Goal: Task Accomplishment & Management: Complete application form

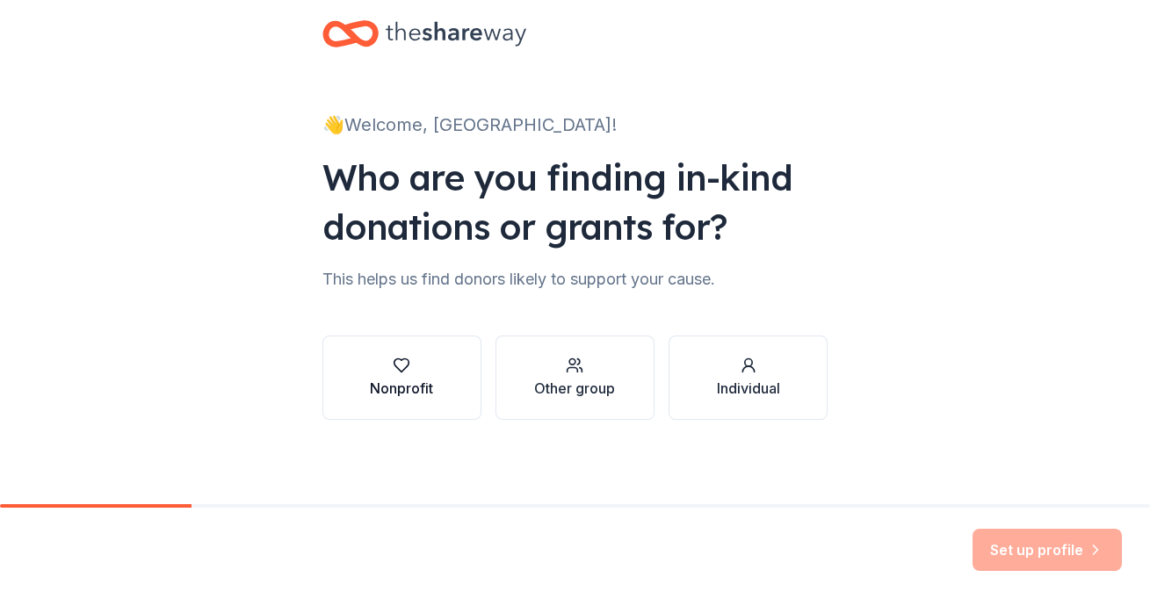
scroll to position [29, 0]
click at [726, 378] on div "Individual" at bounding box center [748, 388] width 63 height 21
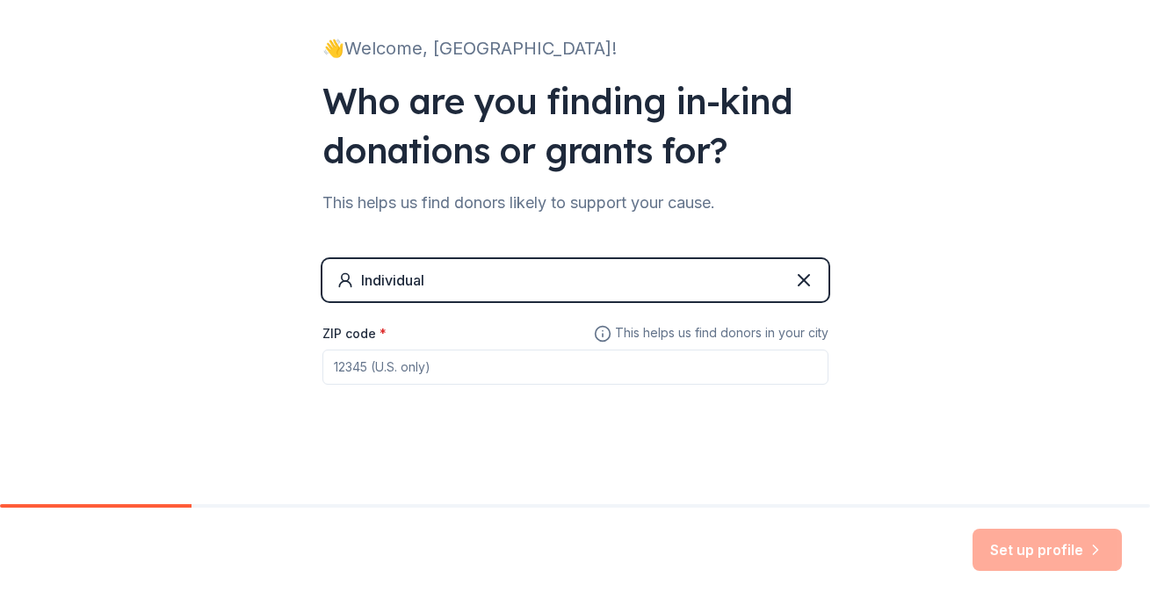
scroll to position [105, 0]
click at [652, 364] on input "ZIP code *" at bounding box center [575, 367] width 506 height 35
click at [717, 372] on input "72713" at bounding box center [575, 367] width 506 height 35
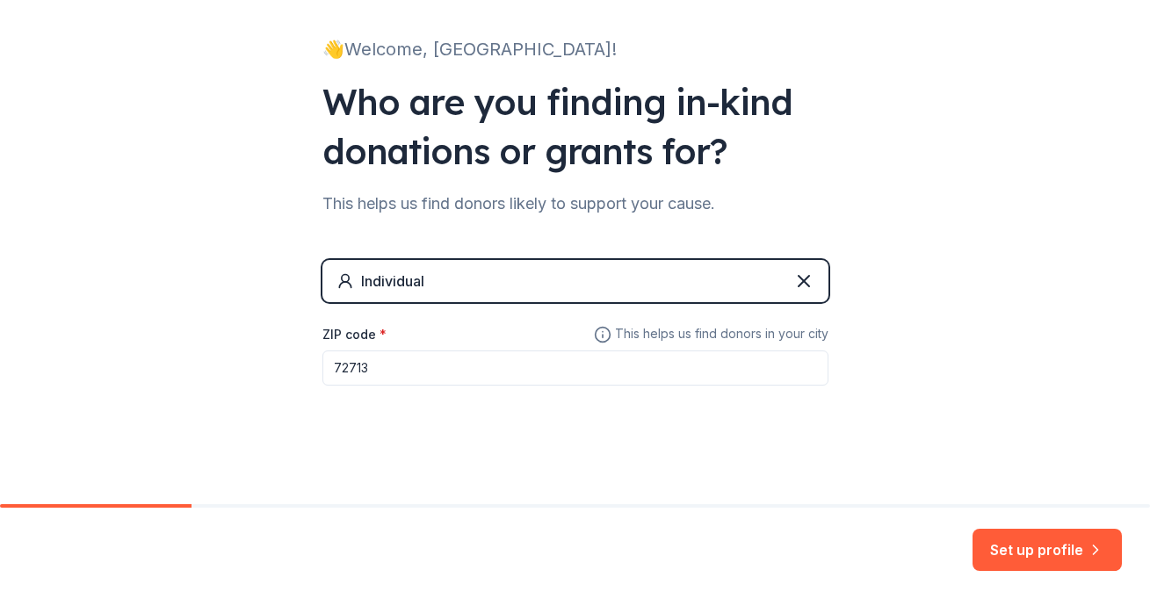
click at [397, 369] on input "72713" at bounding box center [575, 367] width 506 height 35
type input "78132"
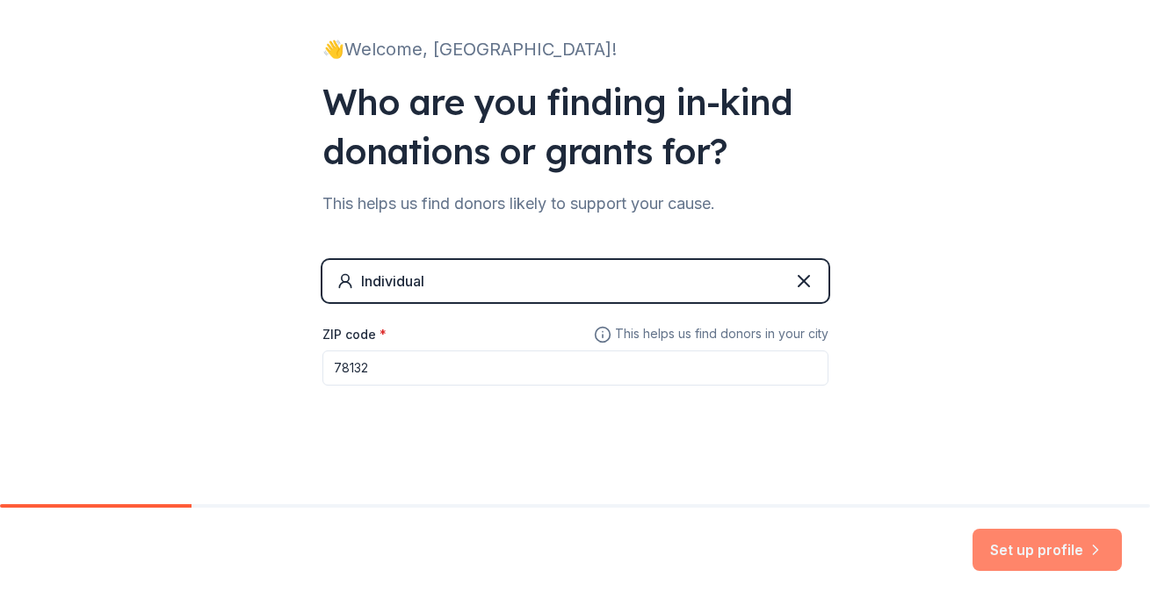
click at [1030, 553] on button "Set up profile" at bounding box center [1046, 550] width 149 height 42
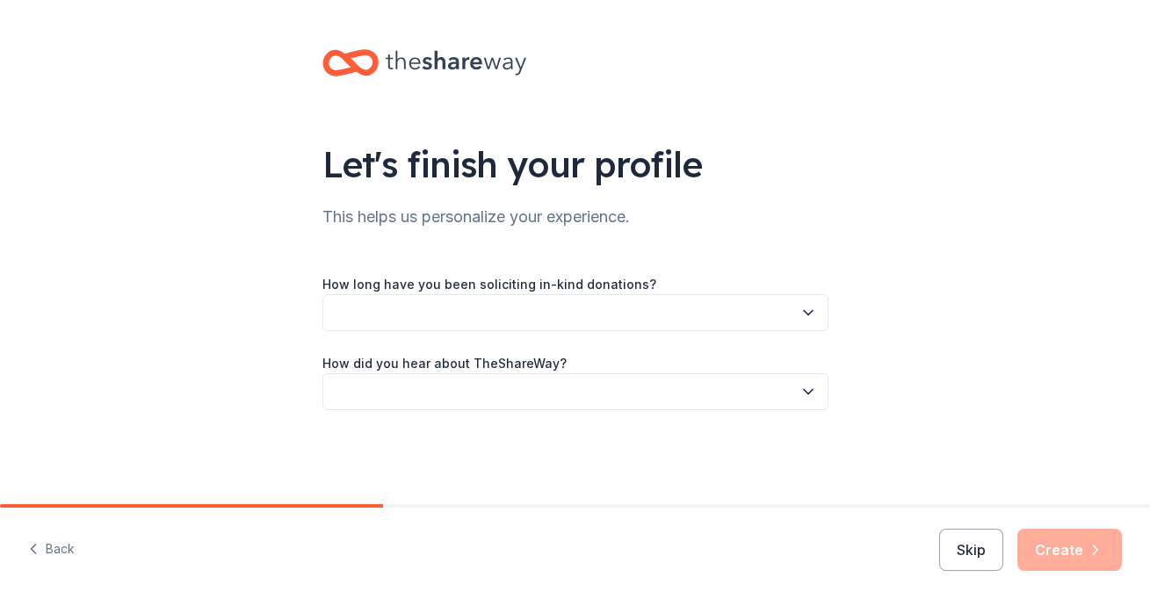
click at [568, 313] on button "button" at bounding box center [575, 312] width 506 height 37
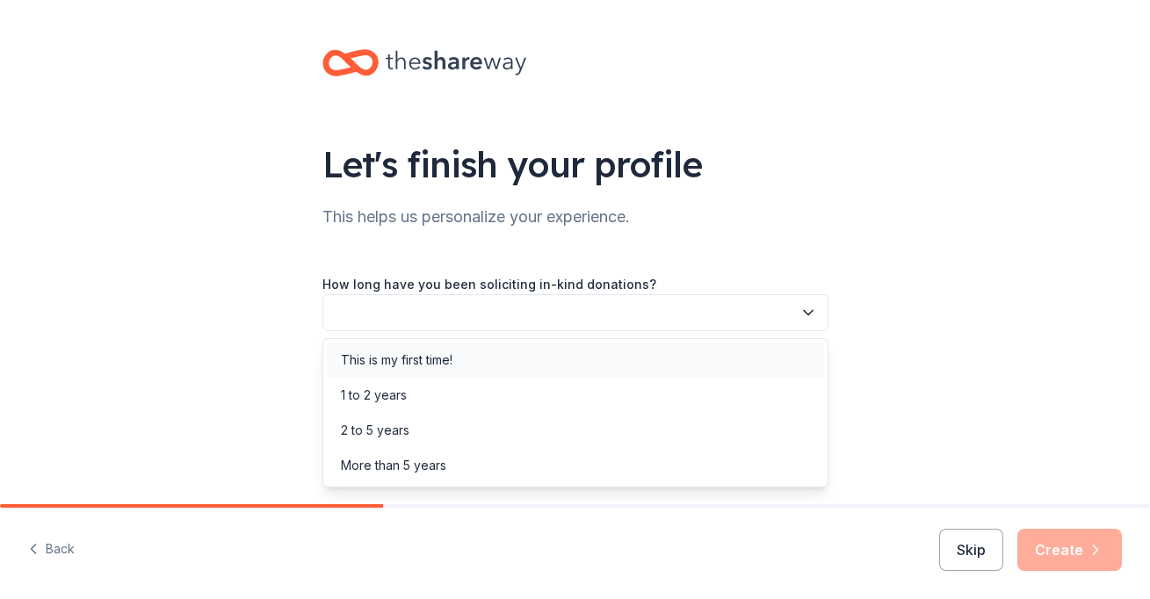
click at [563, 365] on div "This is my first time!" at bounding box center [575, 360] width 497 height 35
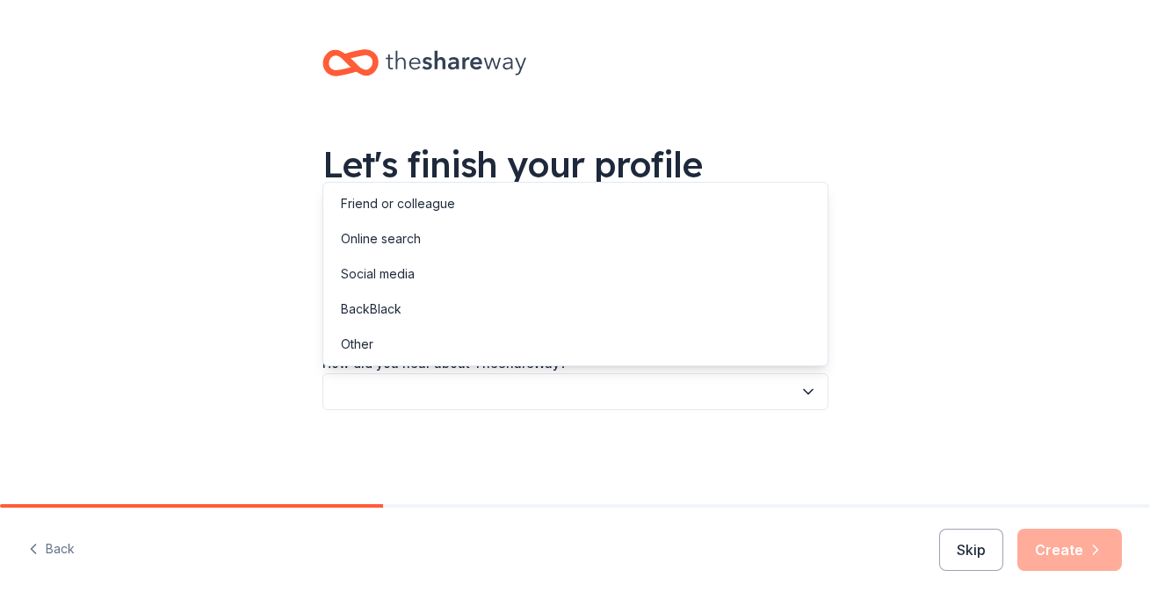
click at [566, 391] on button "button" at bounding box center [575, 391] width 506 height 37
click at [556, 253] on div "Online search" at bounding box center [575, 238] width 497 height 35
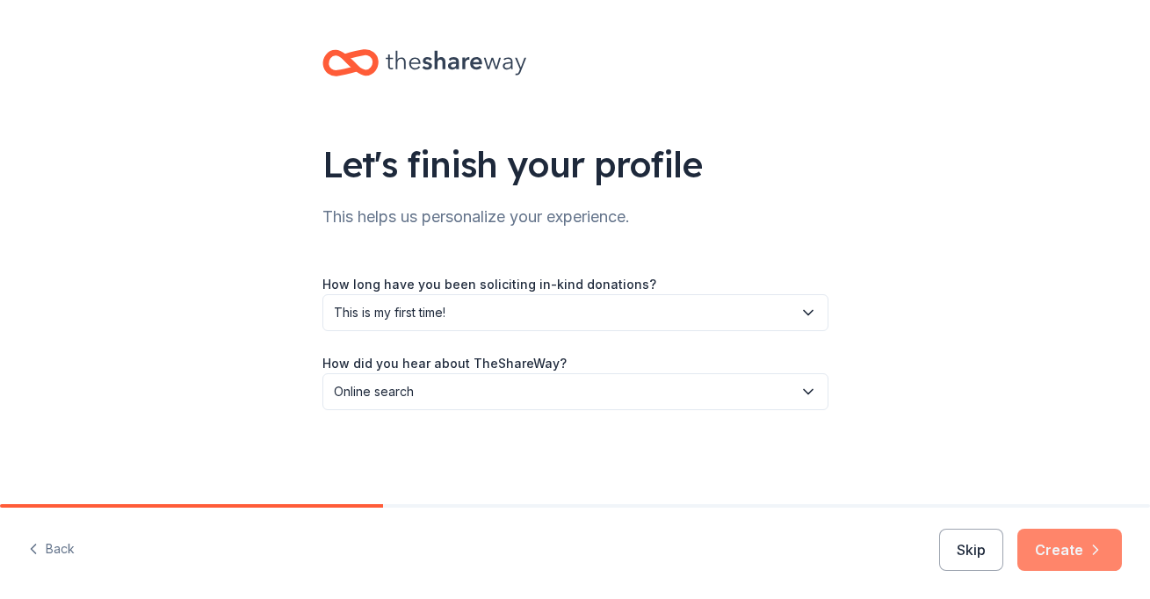
click at [1058, 550] on button "Create" at bounding box center [1069, 550] width 105 height 42
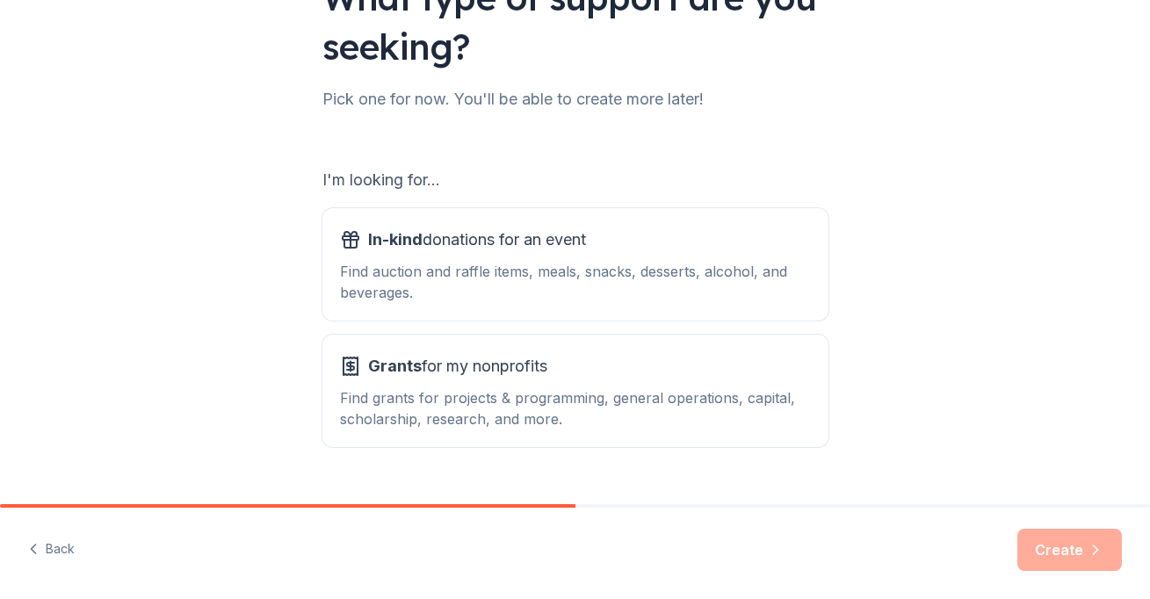
scroll to position [170, 0]
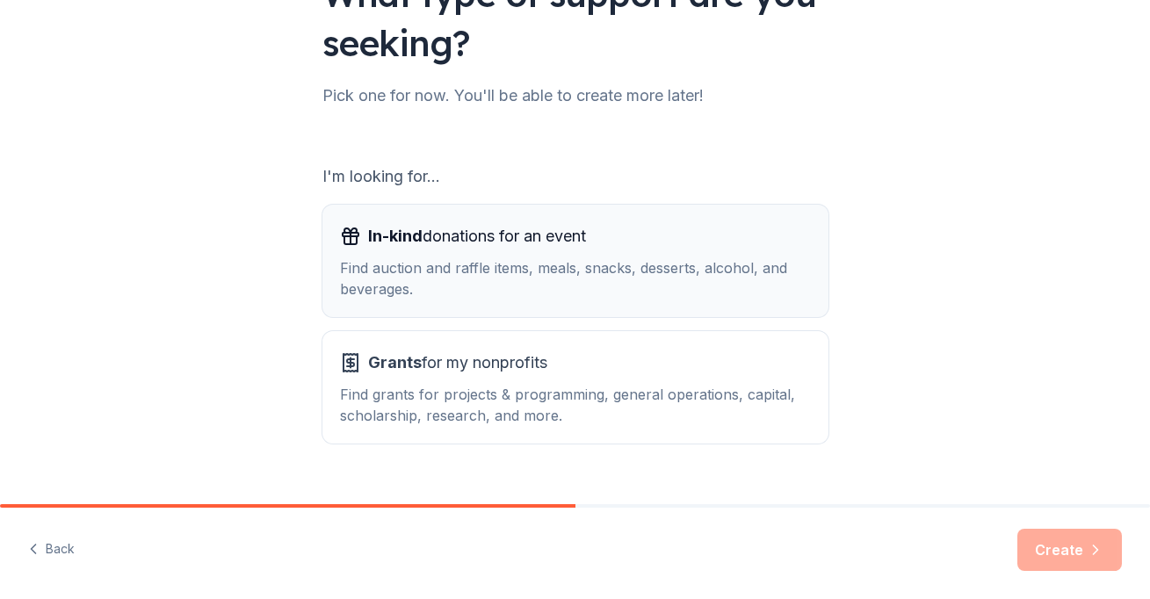
click at [649, 285] on div "Find auction and raffle items, meals, snacks, desserts, alcohol, and beverages." at bounding box center [575, 278] width 471 height 42
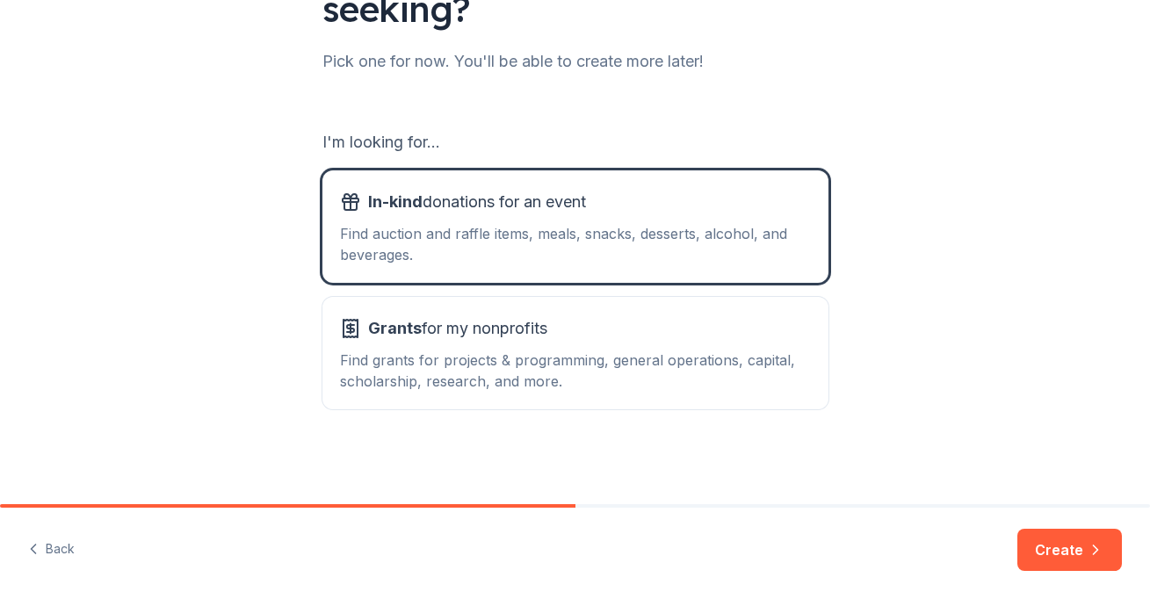
scroll to position [205, 0]
click at [1055, 546] on button "Create" at bounding box center [1069, 550] width 105 height 42
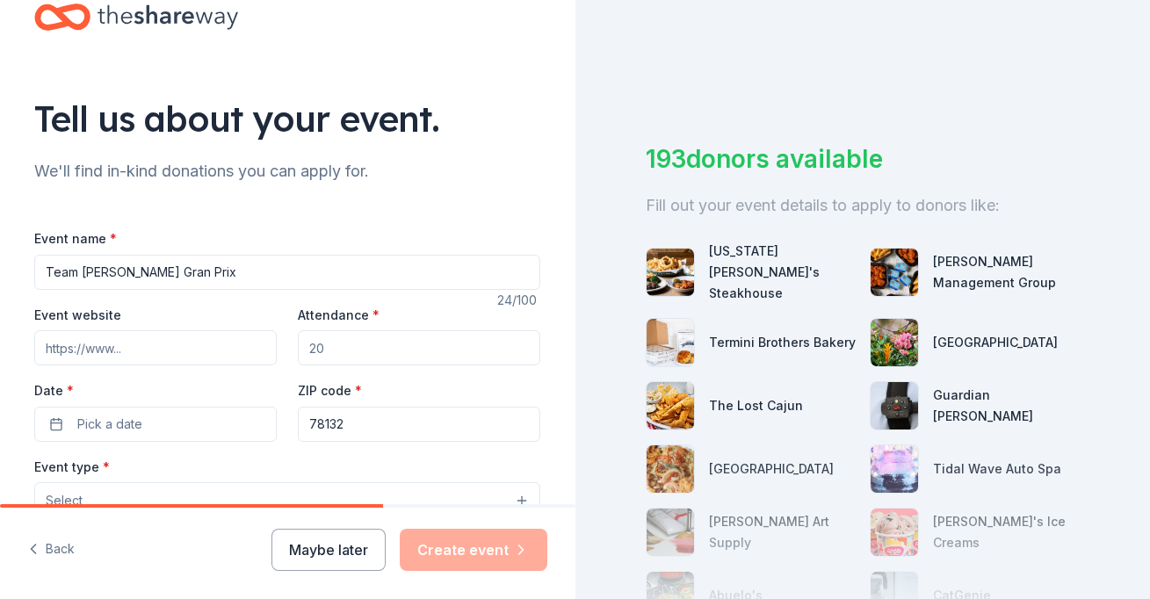
scroll to position [61, 0]
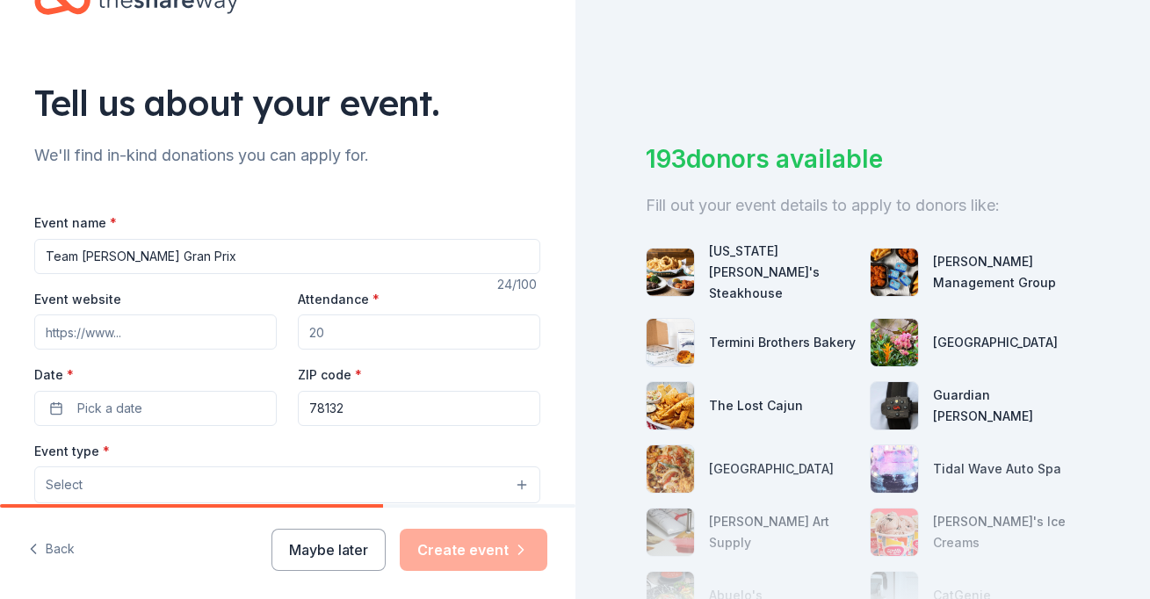
type input "Team [PERSON_NAME] Gran Prix"
click at [350, 332] on input "Attendance *" at bounding box center [419, 331] width 242 height 35
type input "30"
click at [181, 403] on button "Pick a date" at bounding box center [155, 408] width 242 height 35
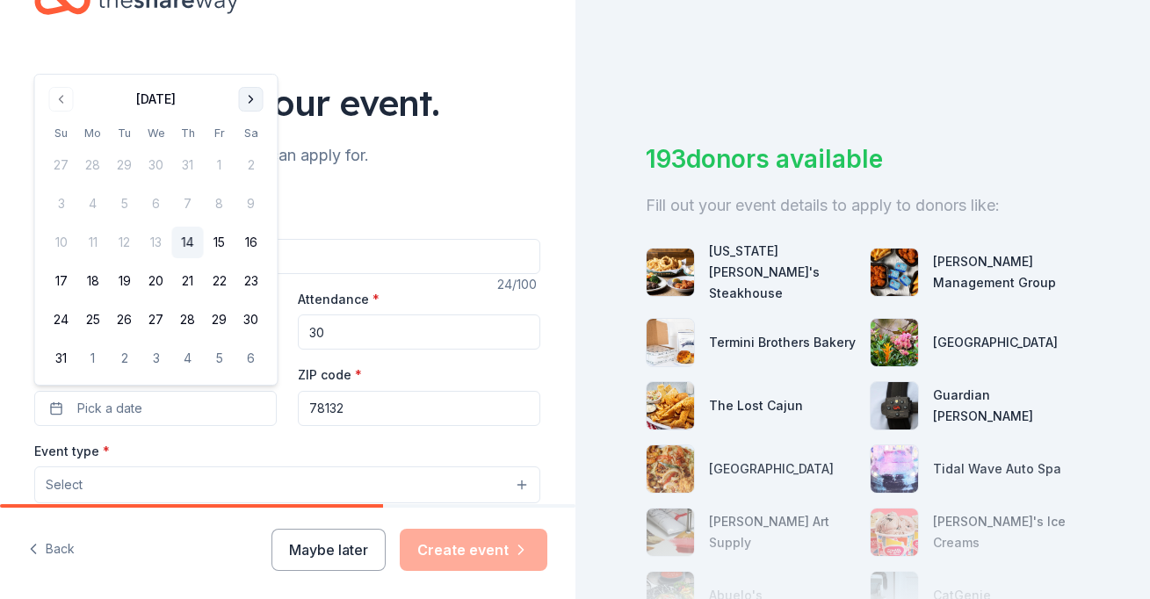
click at [252, 97] on button "Go to next month" at bounding box center [251, 99] width 25 height 25
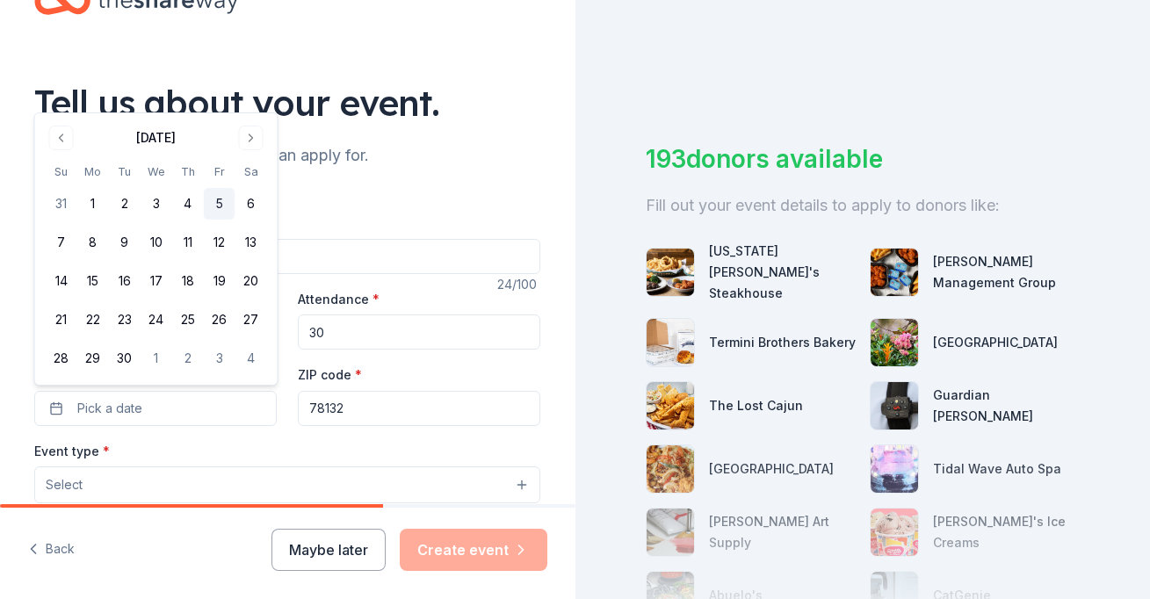
click at [219, 205] on button "5" at bounding box center [220, 204] width 32 height 32
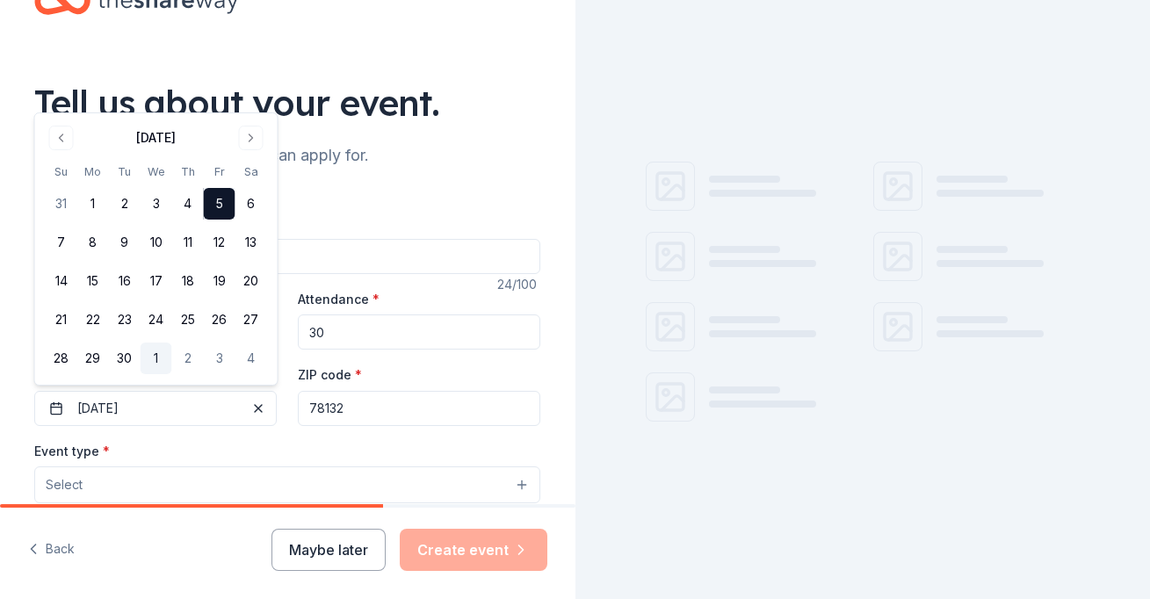
scroll to position [0, 0]
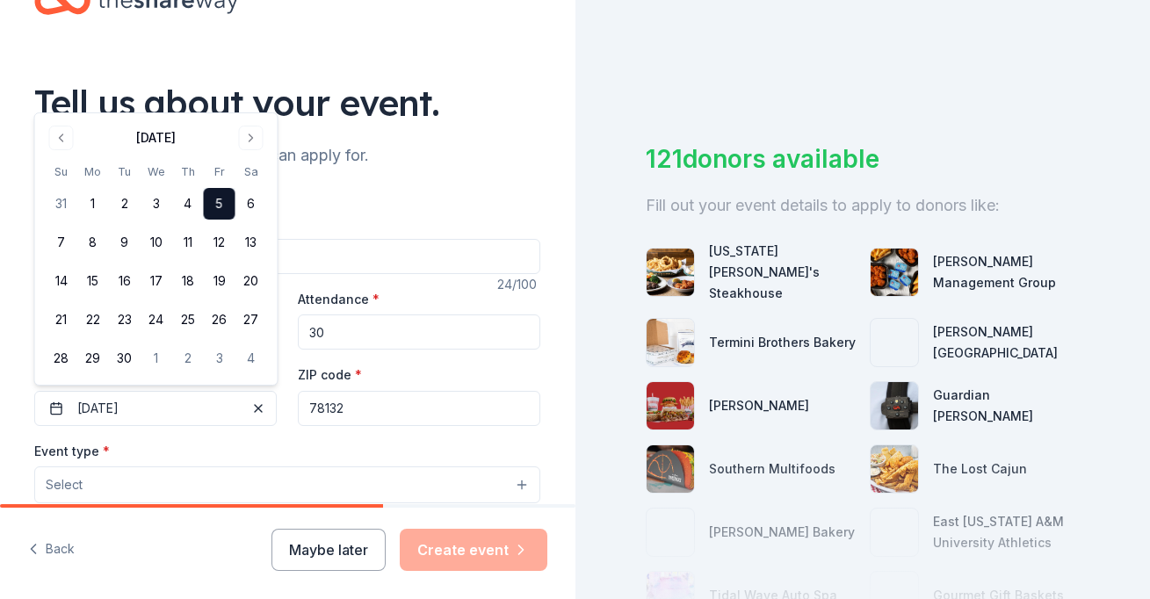
click at [454, 167] on div "We'll find in-kind donations you can apply for." at bounding box center [287, 155] width 506 height 28
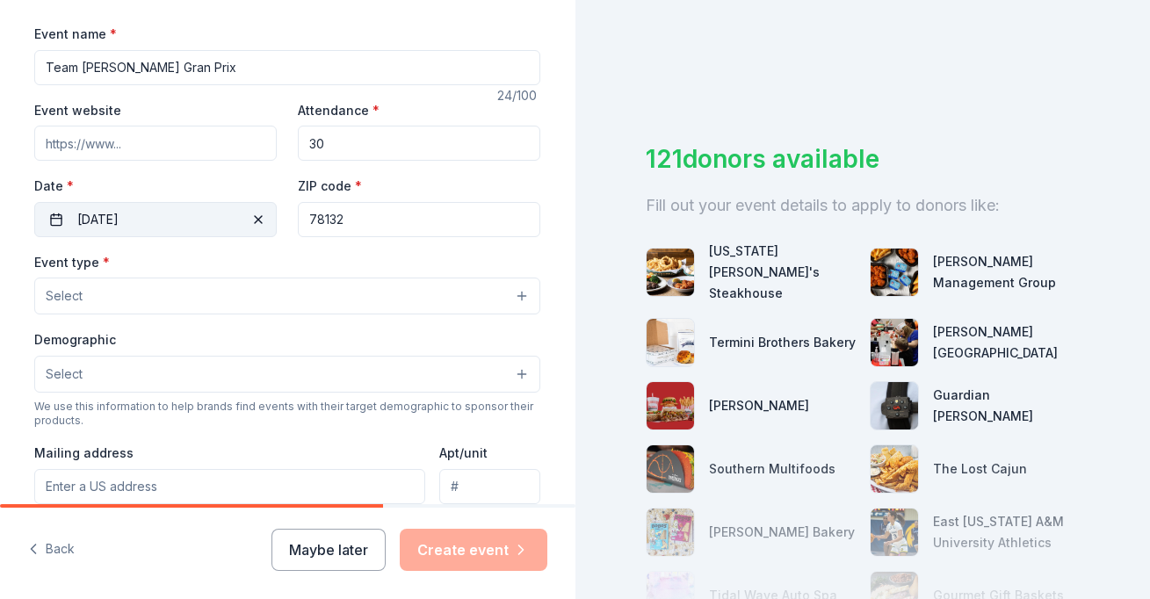
scroll to position [282, 0]
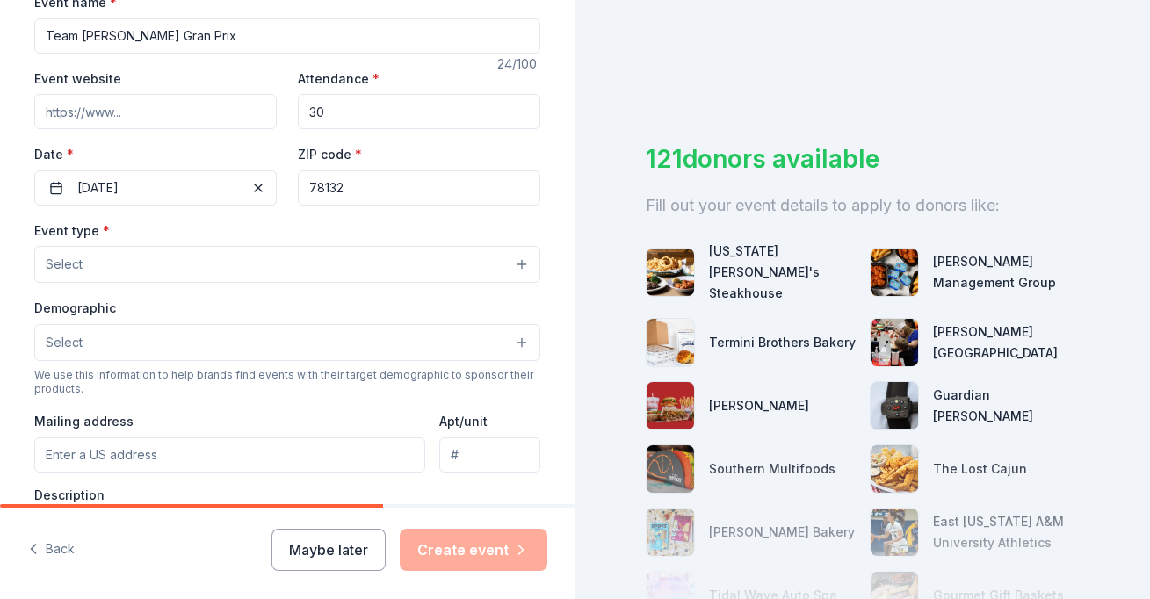
click at [142, 250] on button "Select" at bounding box center [287, 264] width 506 height 37
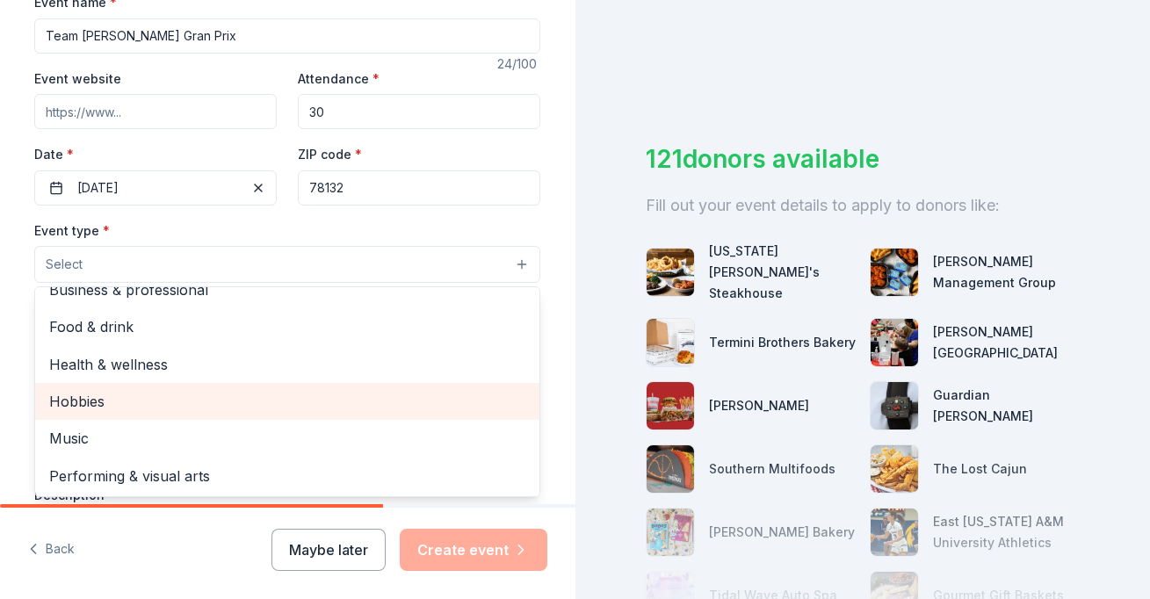
scroll to position [56, 0]
click at [152, 394] on span "Hobbies" at bounding box center [287, 402] width 476 height 23
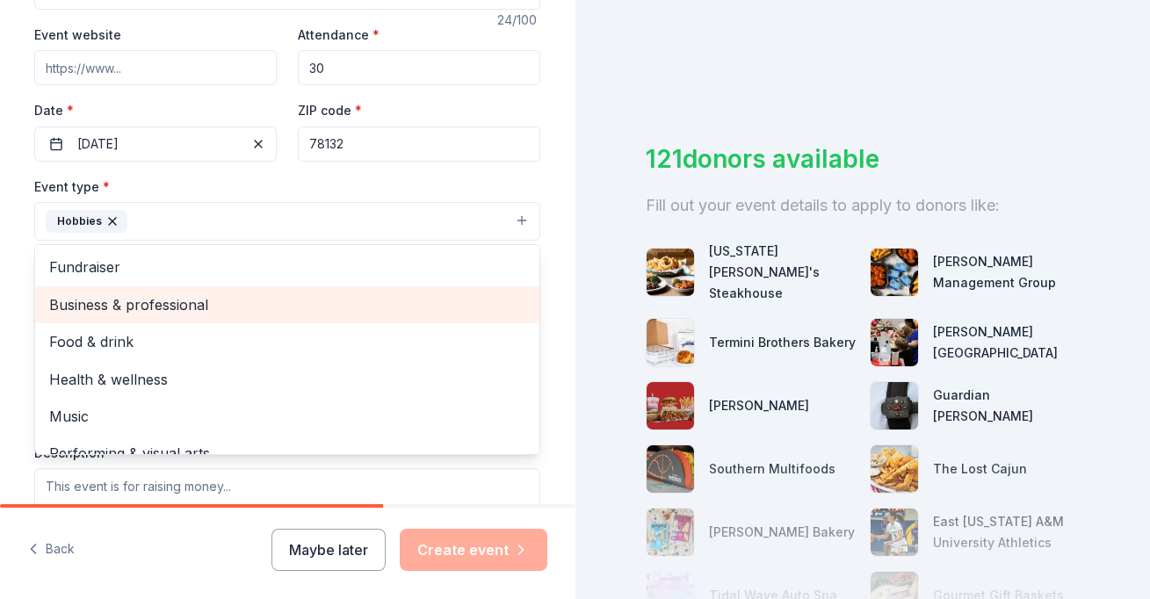
scroll to position [0, 0]
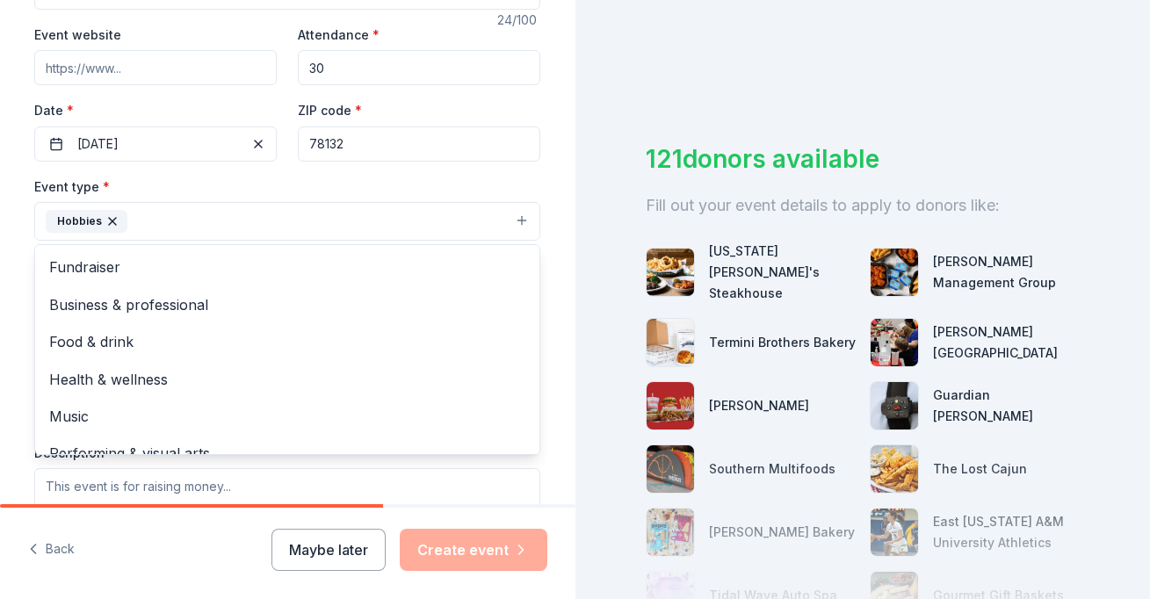
click at [230, 179] on div "Event type * Hobbies Fundraiser Business & professional Food & drink Health & w…" at bounding box center [287, 209] width 506 height 66
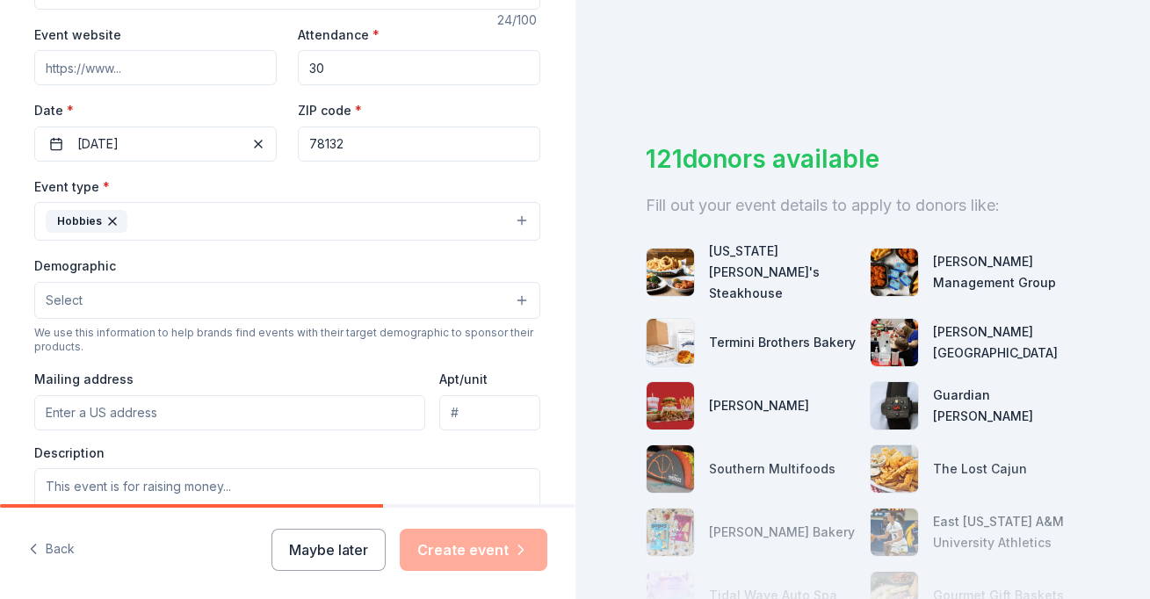
click at [163, 293] on button "Select" at bounding box center [287, 300] width 506 height 37
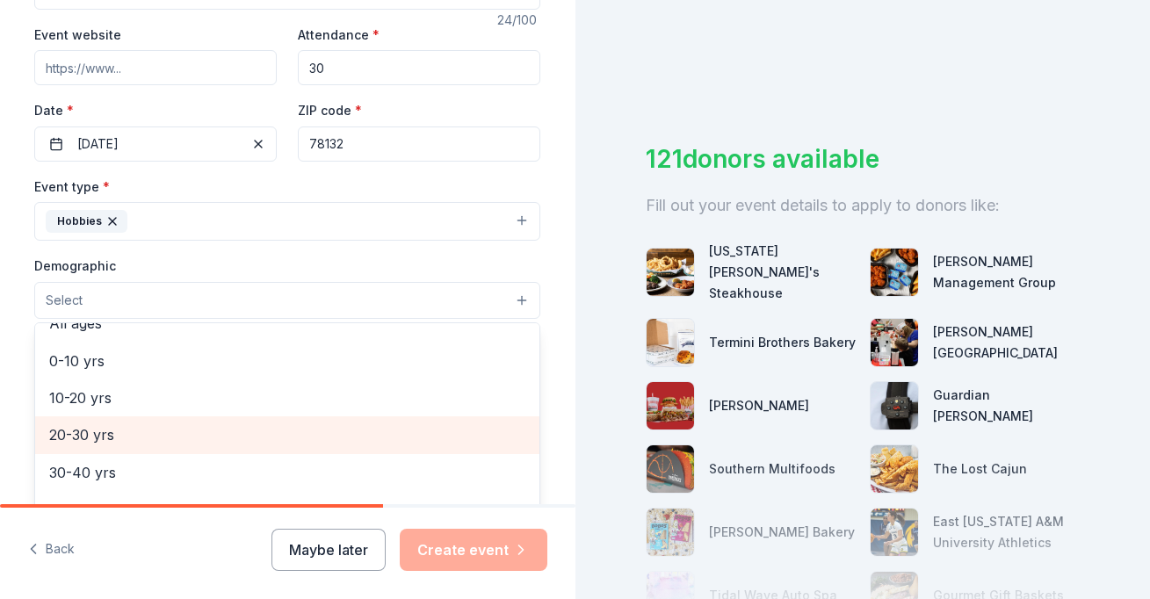
scroll to position [121, 0]
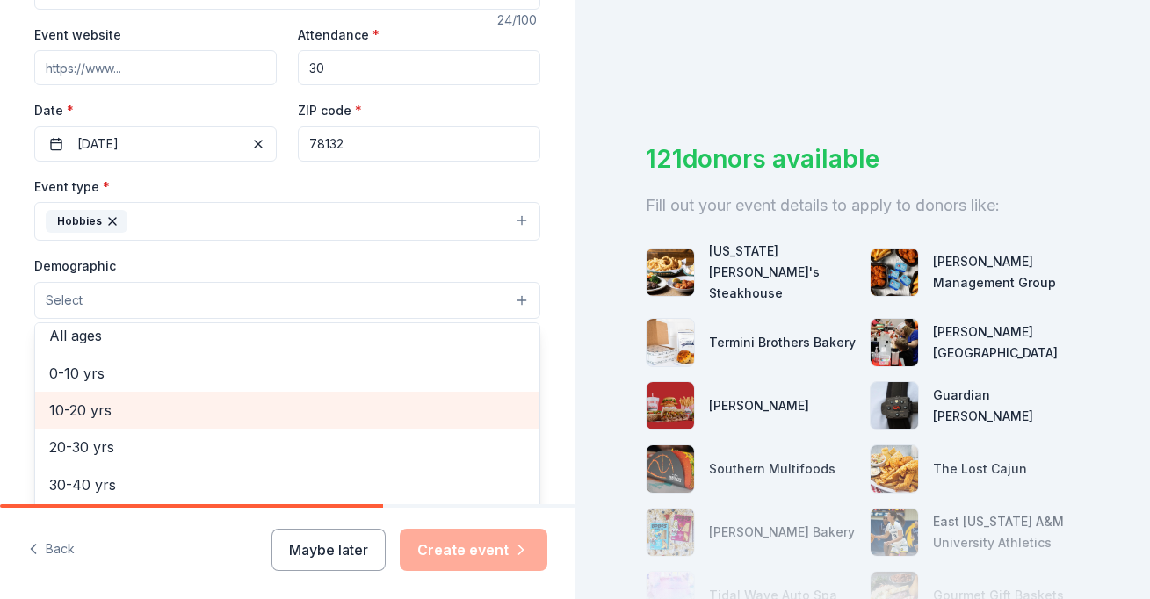
click at [156, 413] on span "10-20 yrs" at bounding box center [287, 410] width 476 height 23
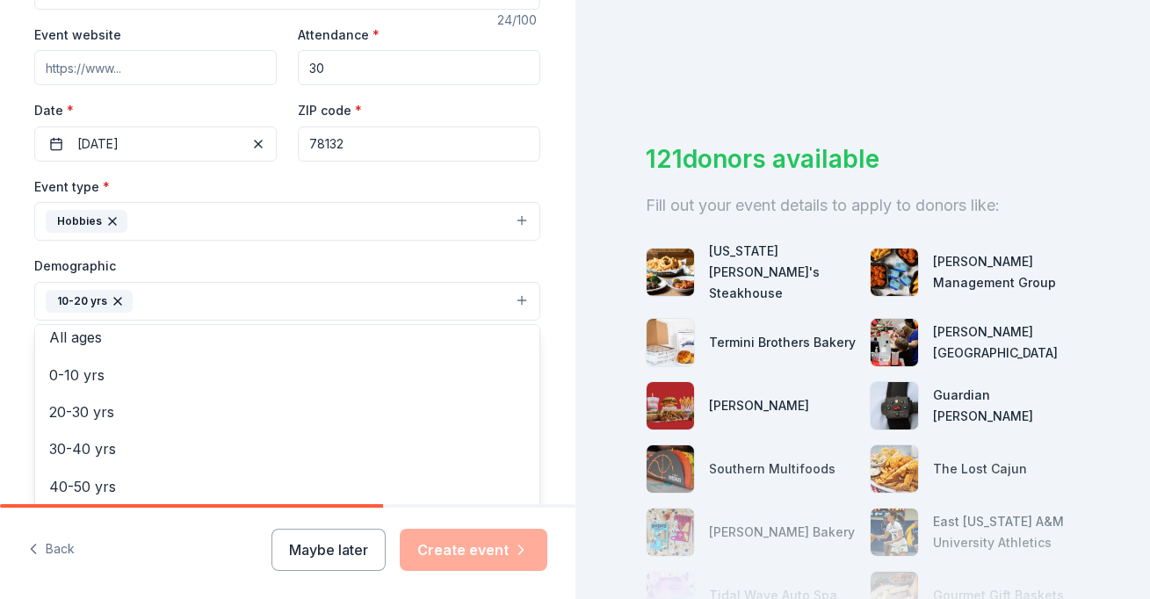
click at [278, 259] on div "Demographic 10-20 yrs All genders Mostly men Mostly women All ages 0-10 yrs 20-…" at bounding box center [287, 288] width 506 height 66
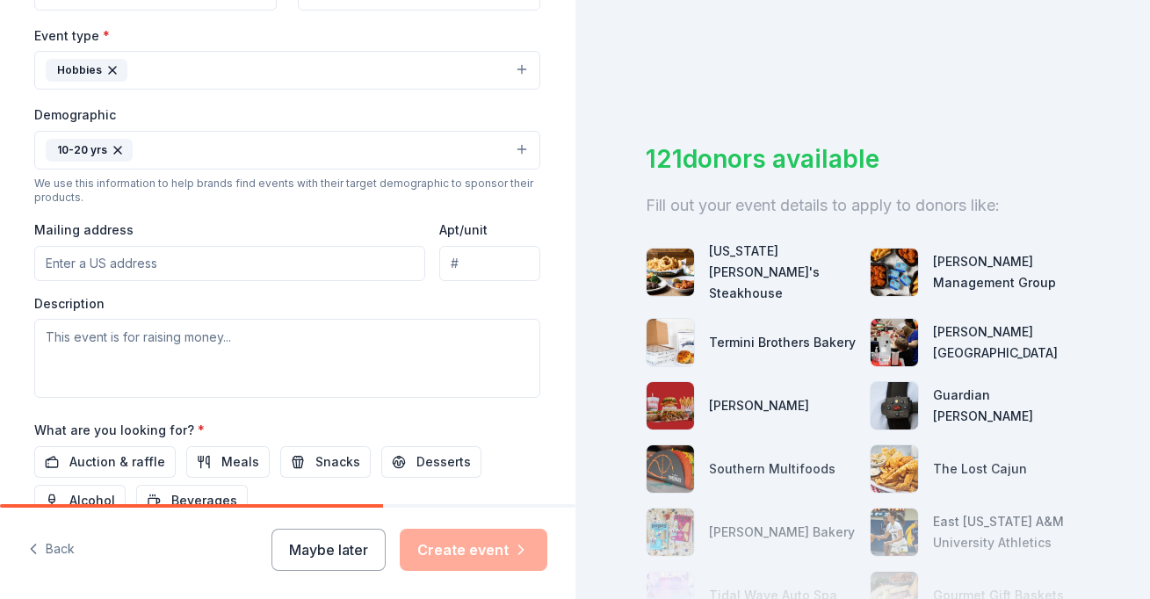
scroll to position [479, 0]
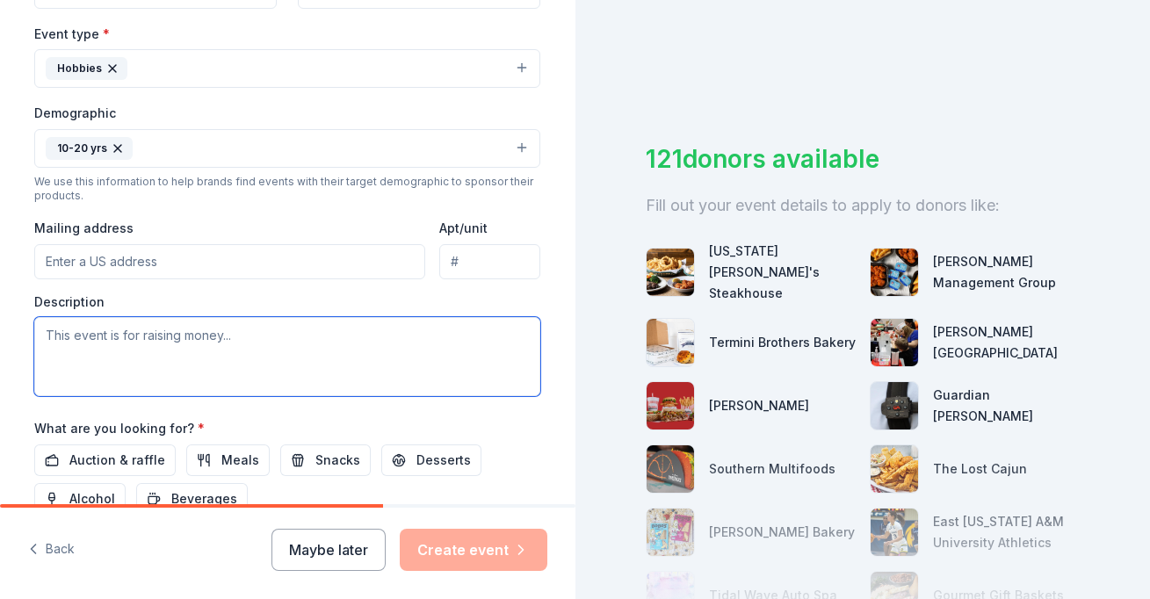
click at [209, 346] on textarea at bounding box center [287, 356] width 506 height 79
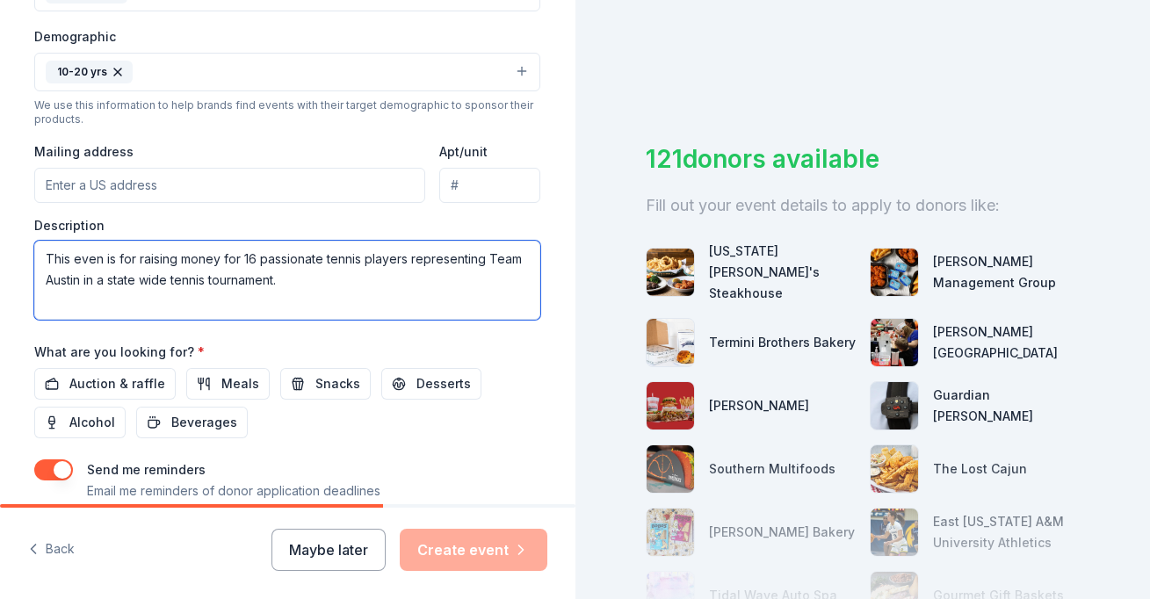
scroll to position [588, 0]
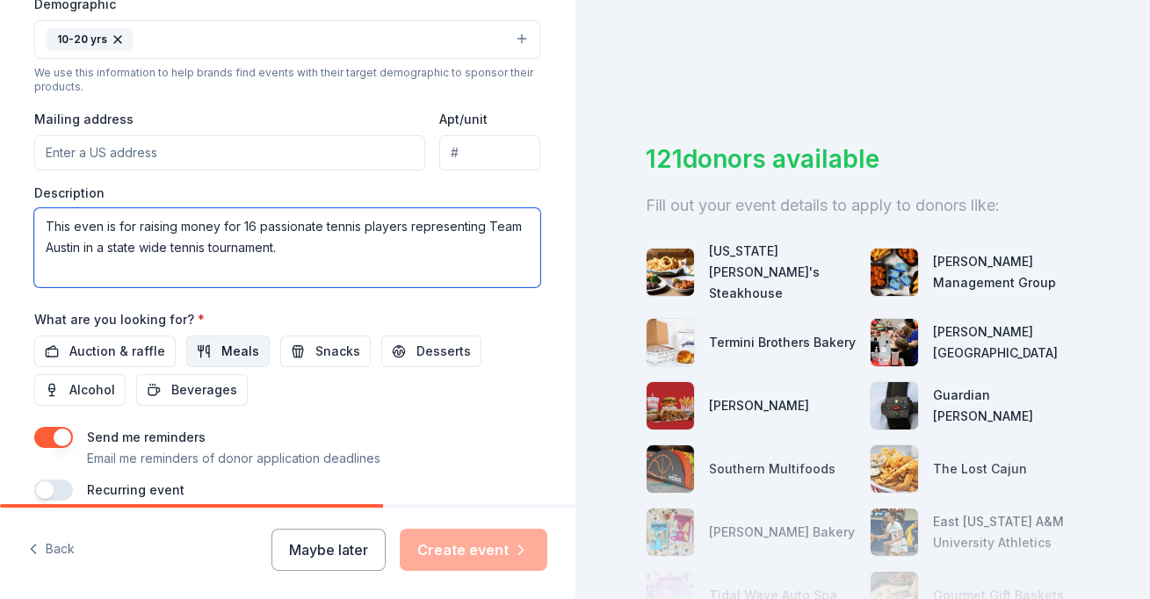
type textarea "This even is for raising money for 16 passionate tennis players representing Te…"
click at [237, 347] on span "Meals" at bounding box center [240, 351] width 38 height 21
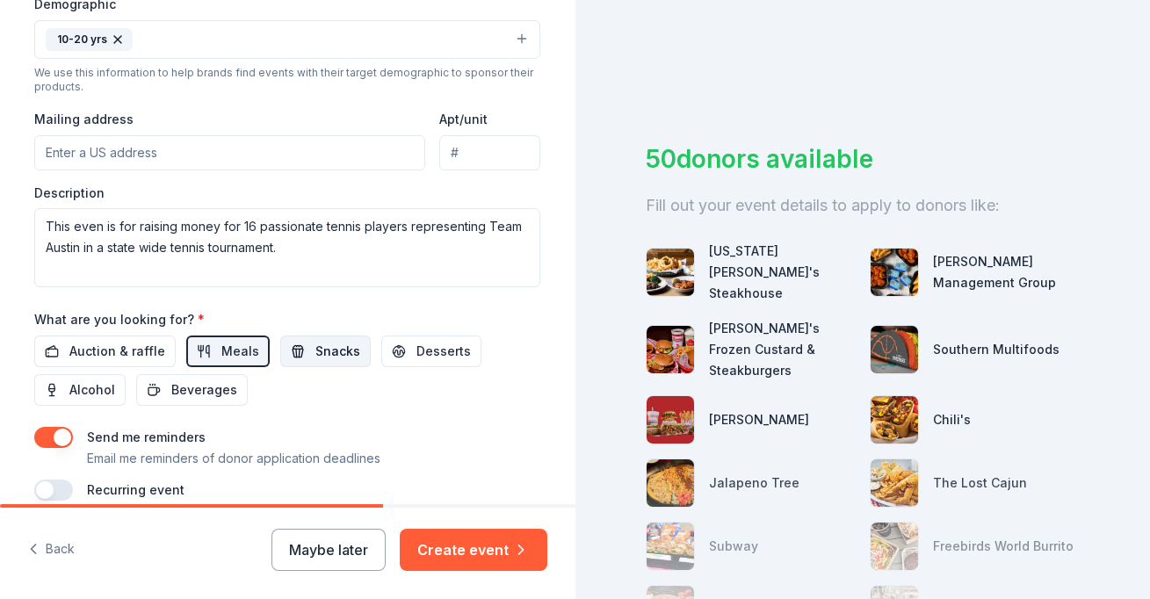
click at [302, 346] on button "Snacks" at bounding box center [325, 352] width 90 height 32
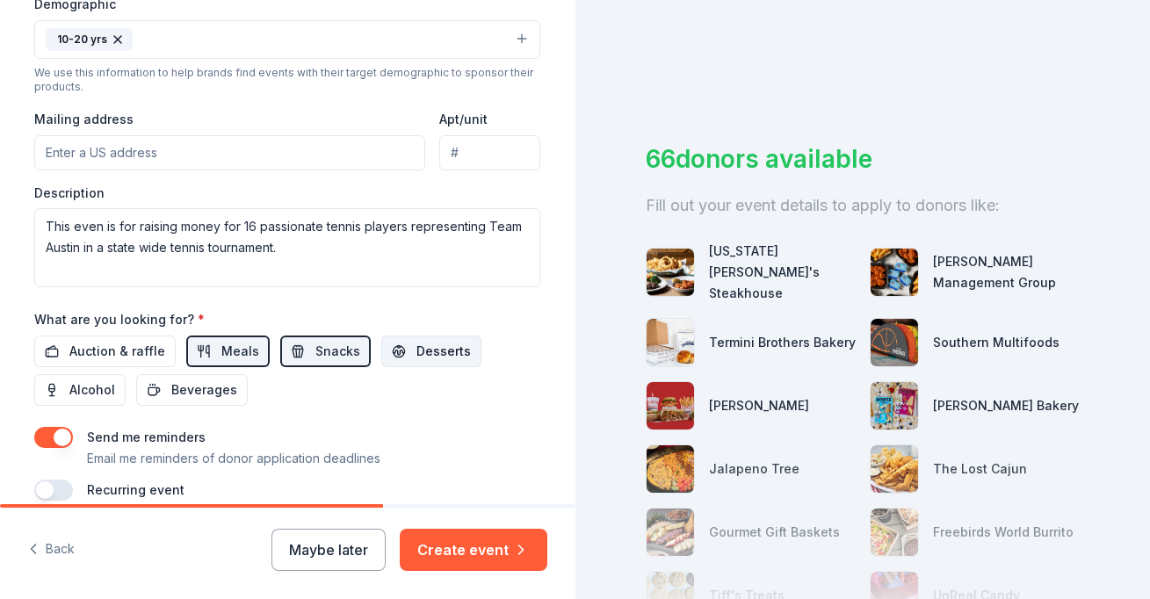
click at [416, 341] on span "Desserts" at bounding box center [443, 351] width 54 height 21
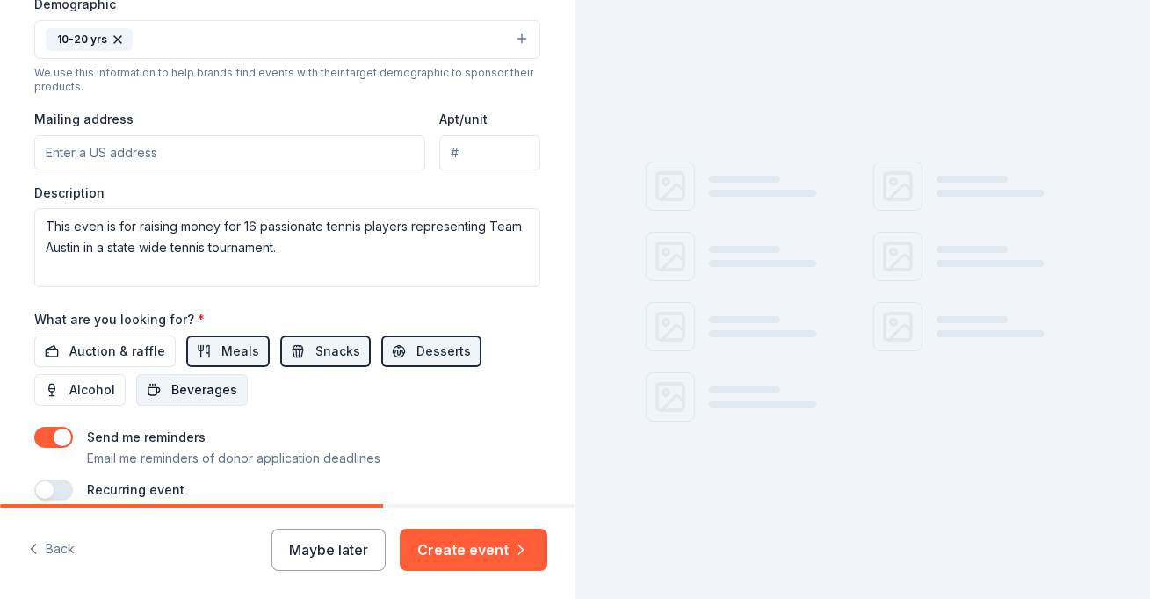
click at [209, 385] on span "Beverages" at bounding box center [204, 389] width 66 height 21
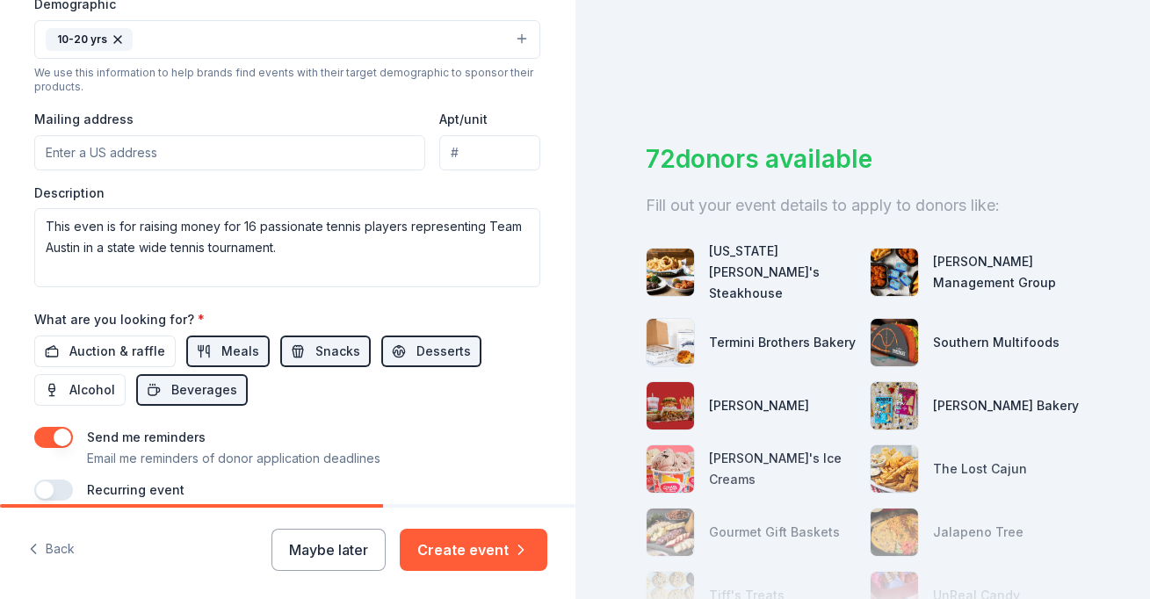
click at [44, 433] on button "button" at bounding box center [53, 437] width 39 height 21
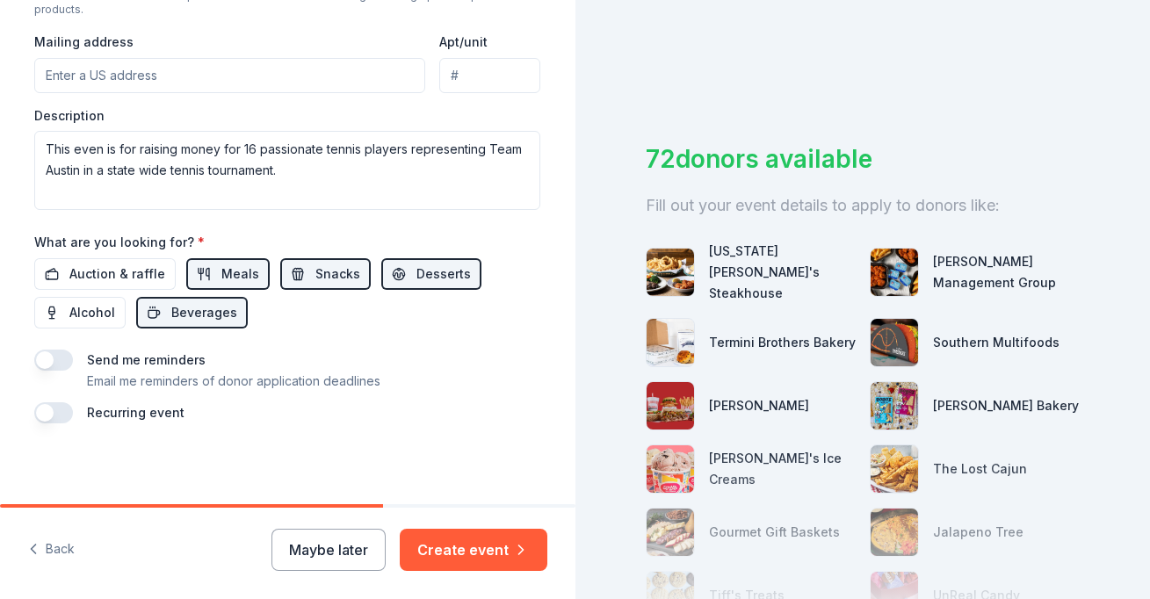
scroll to position [664, 0]
click at [504, 547] on button "Create event" at bounding box center [474, 550] width 148 height 42
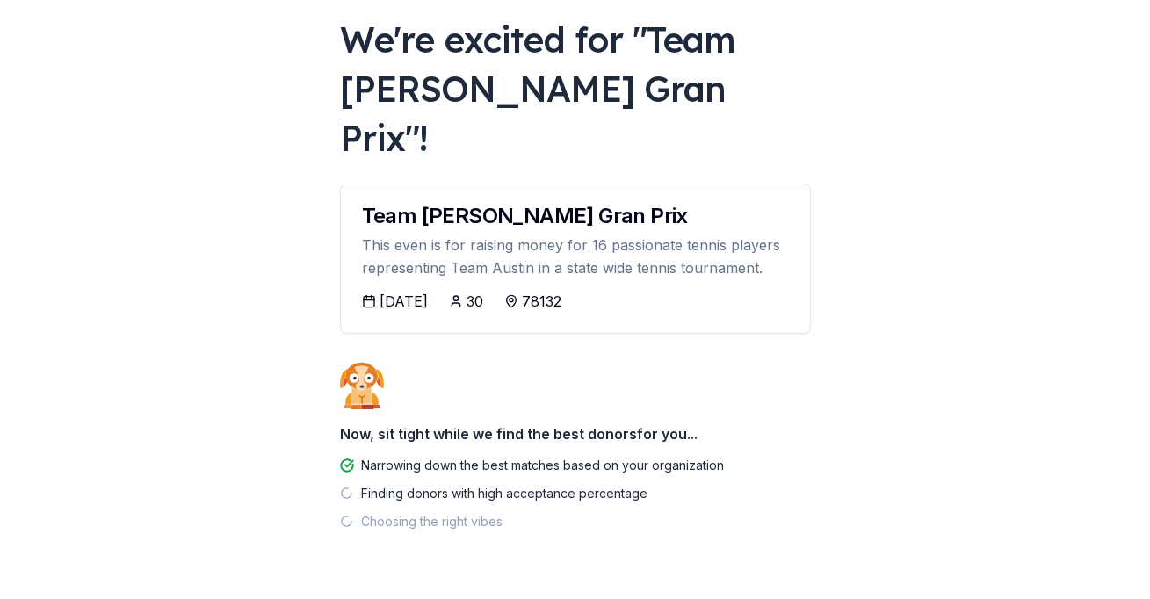
scroll to position [96, 0]
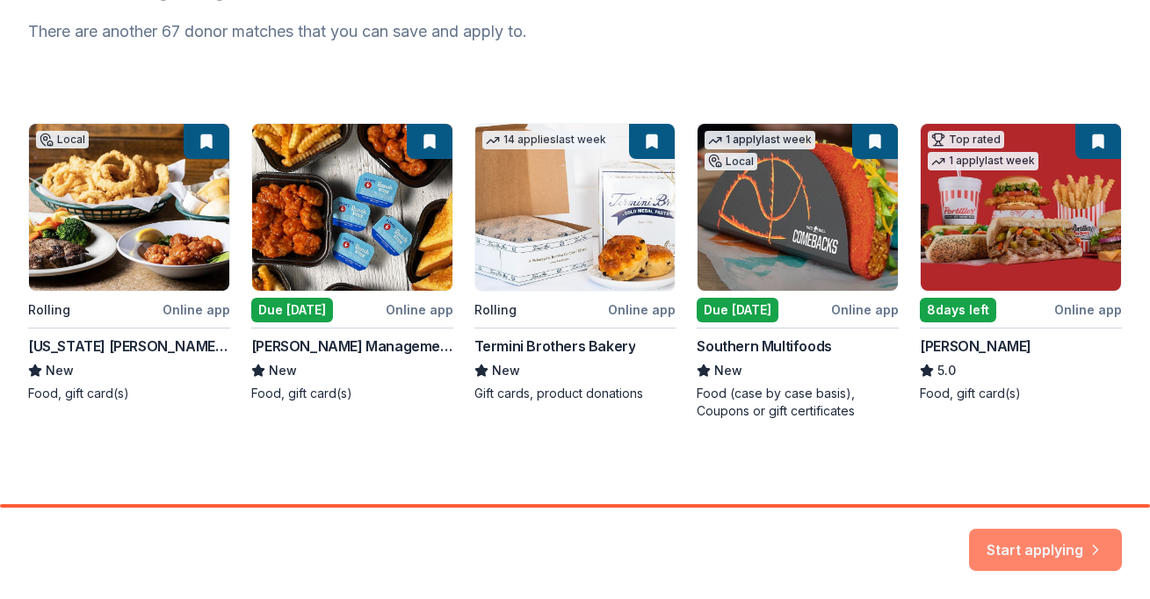
click at [1012, 541] on button "Start applying" at bounding box center [1045, 539] width 153 height 42
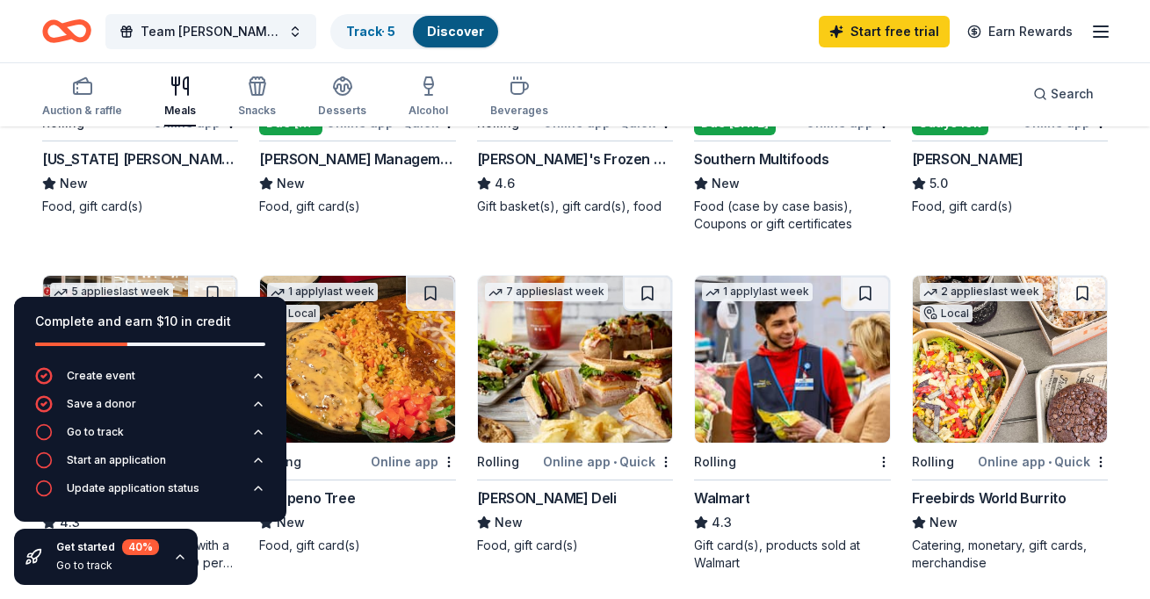
scroll to position [423, 0]
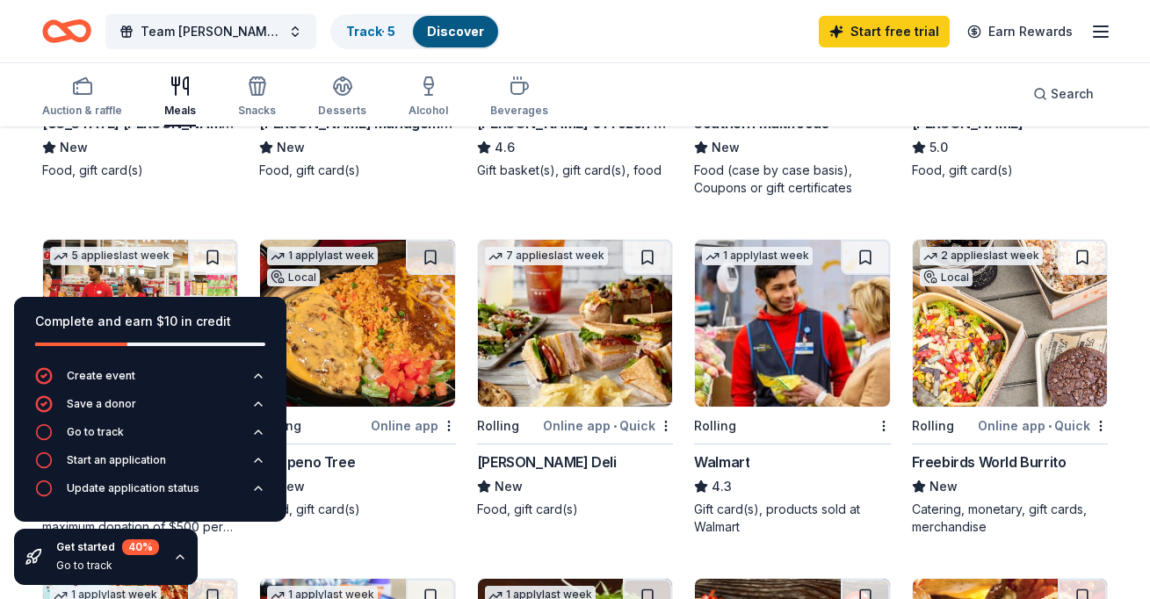
click at [595, 330] on img at bounding box center [575, 323] width 194 height 167
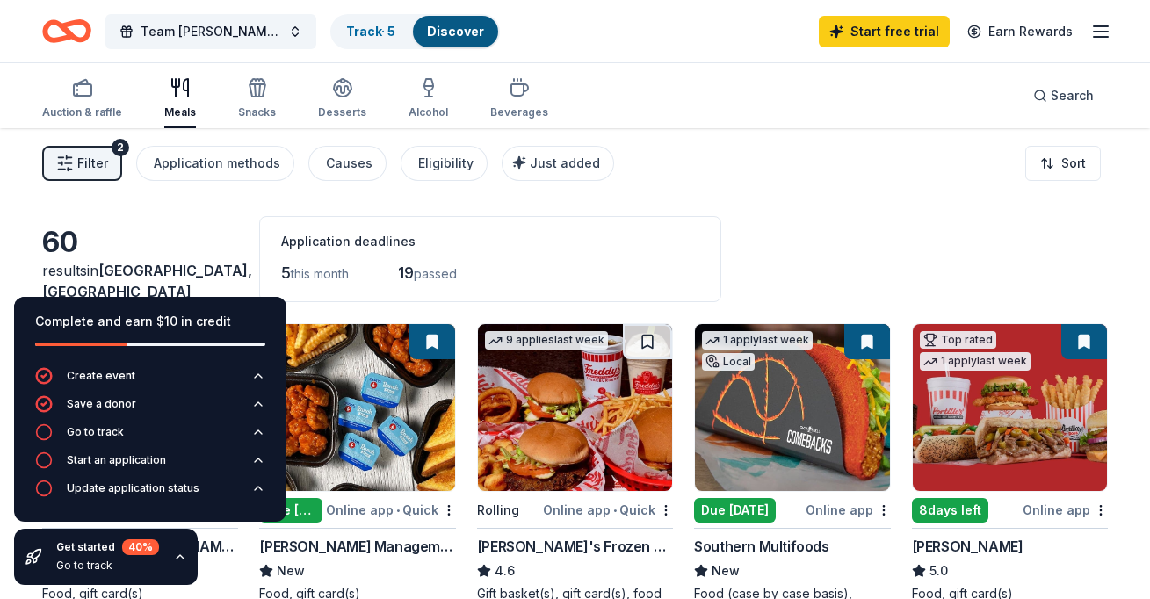
scroll to position [0, 0]
click at [298, 26] on button "Team [PERSON_NAME] Gran Prix" at bounding box center [210, 31] width 211 height 35
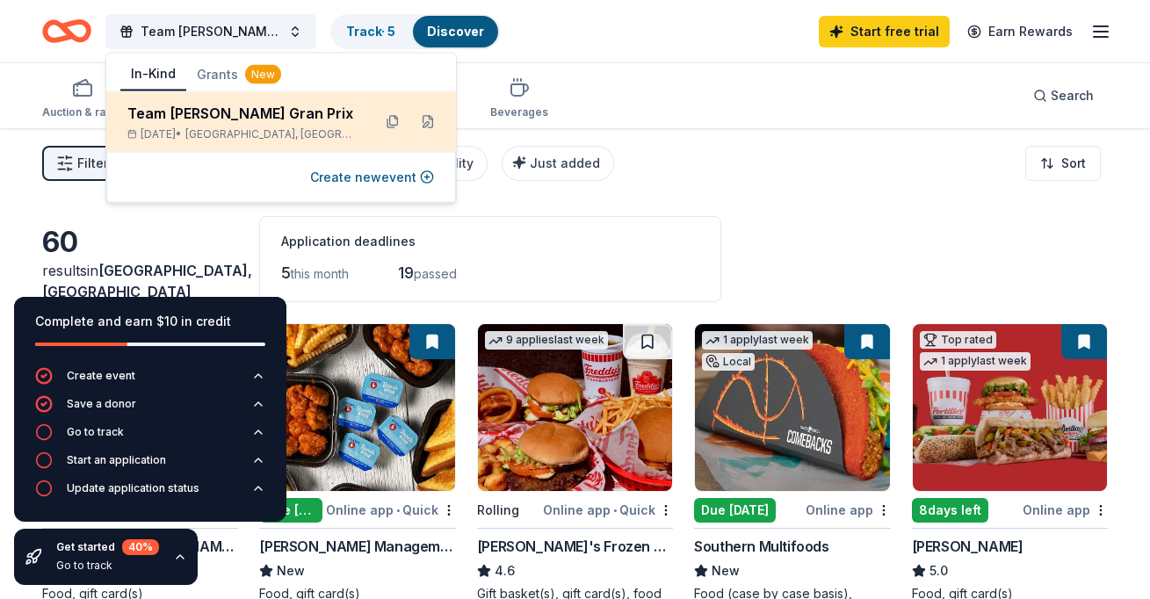
click at [301, 130] on span "New Braunfels, TX" at bounding box center [271, 134] width 172 height 14
click at [433, 121] on button at bounding box center [428, 122] width 28 height 28
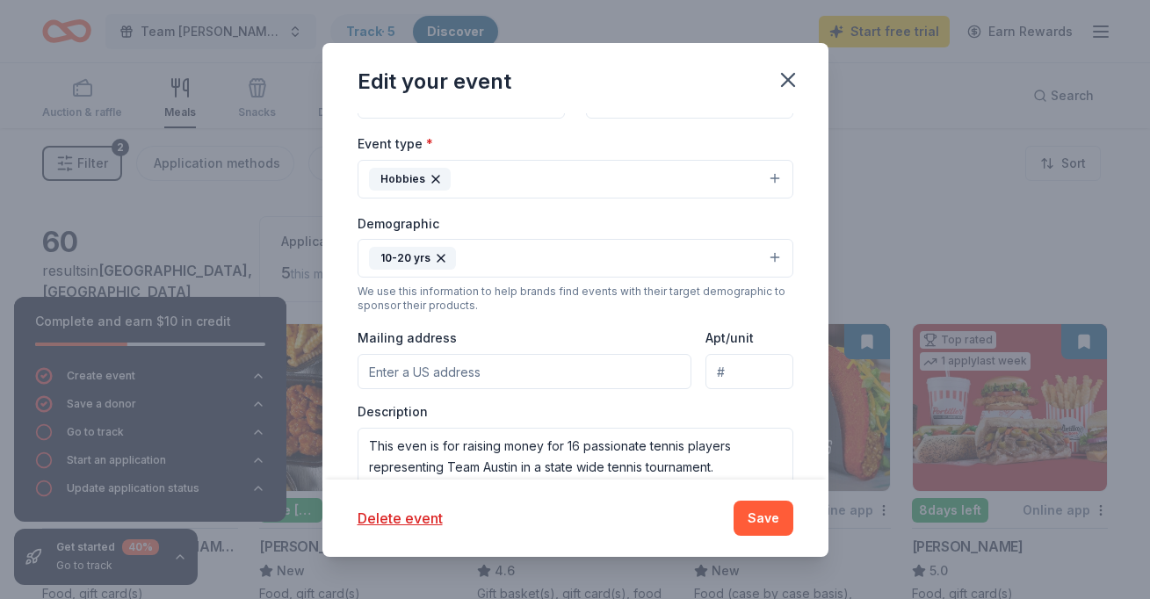
scroll to position [320, 0]
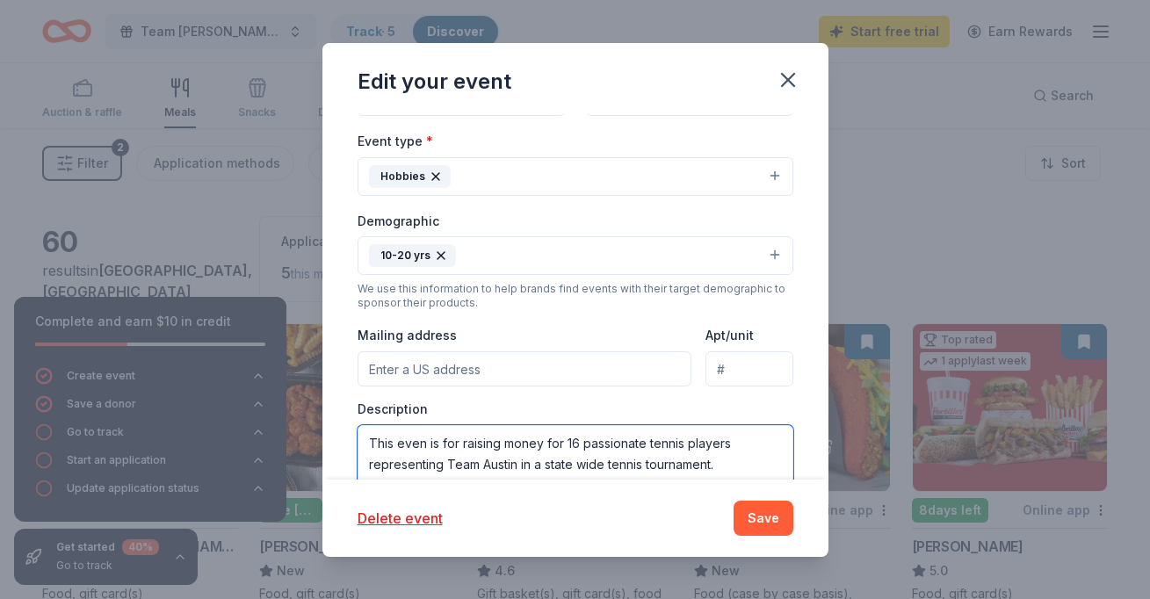
click at [423, 437] on textarea "This even is for raising money for 16 passionate tennis players representing Te…" at bounding box center [576, 464] width 436 height 79
type textarea "This event is for raising money for 16 passionate tennis players representing T…"
click at [765, 517] on button "Save" at bounding box center [763, 518] width 60 height 35
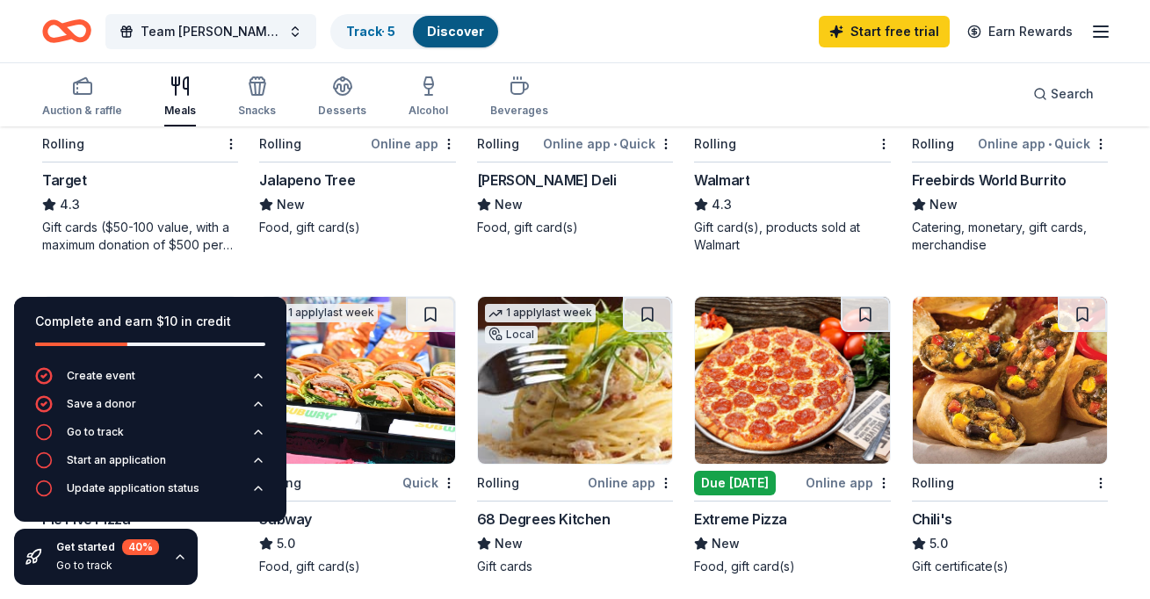
scroll to position [705, 0]
click at [816, 392] on img at bounding box center [792, 380] width 194 height 167
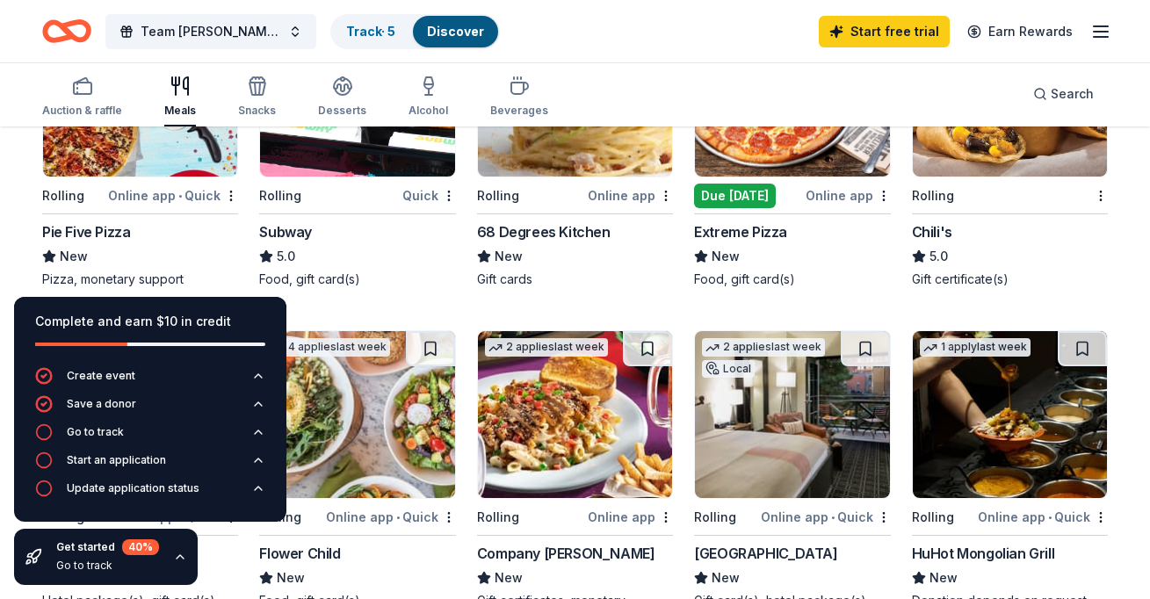
scroll to position [965, 0]
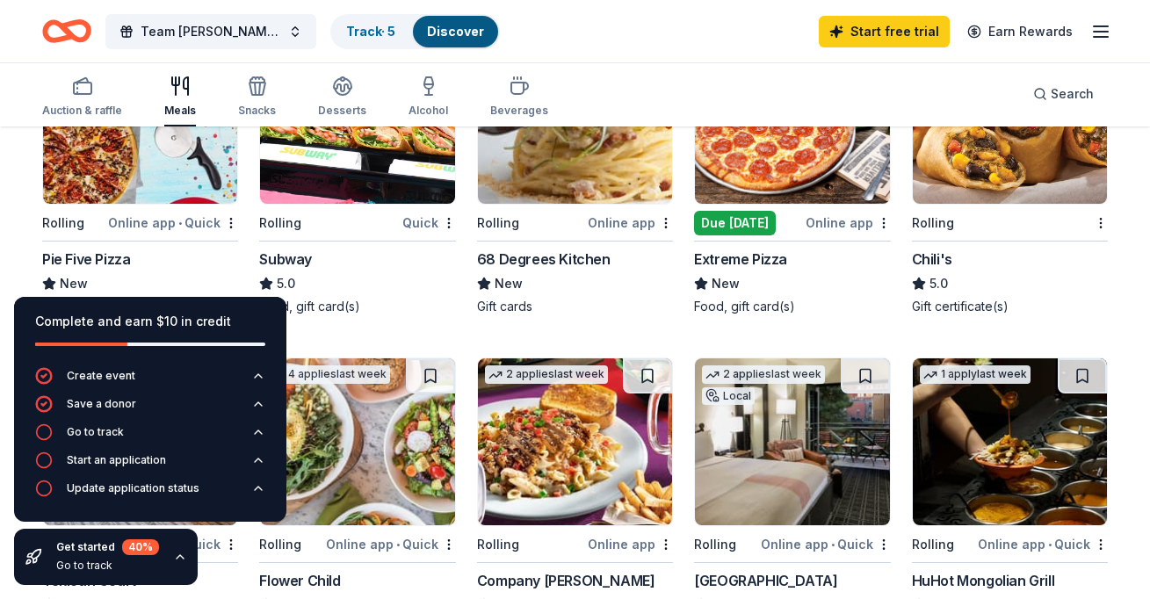
click at [372, 170] on img at bounding box center [357, 120] width 194 height 167
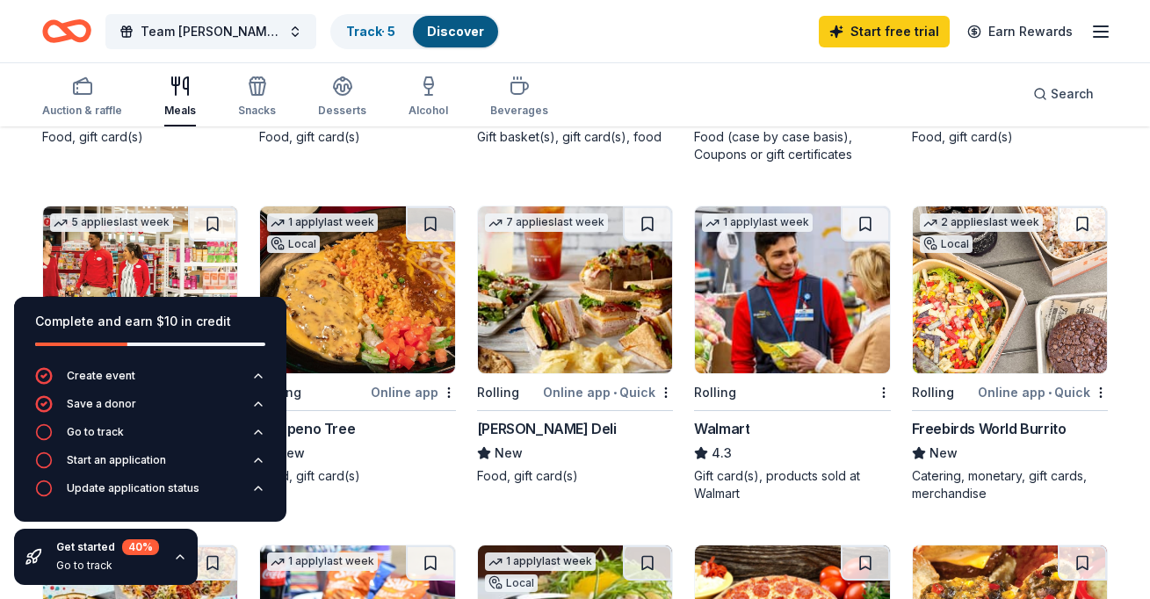
scroll to position [453, 0]
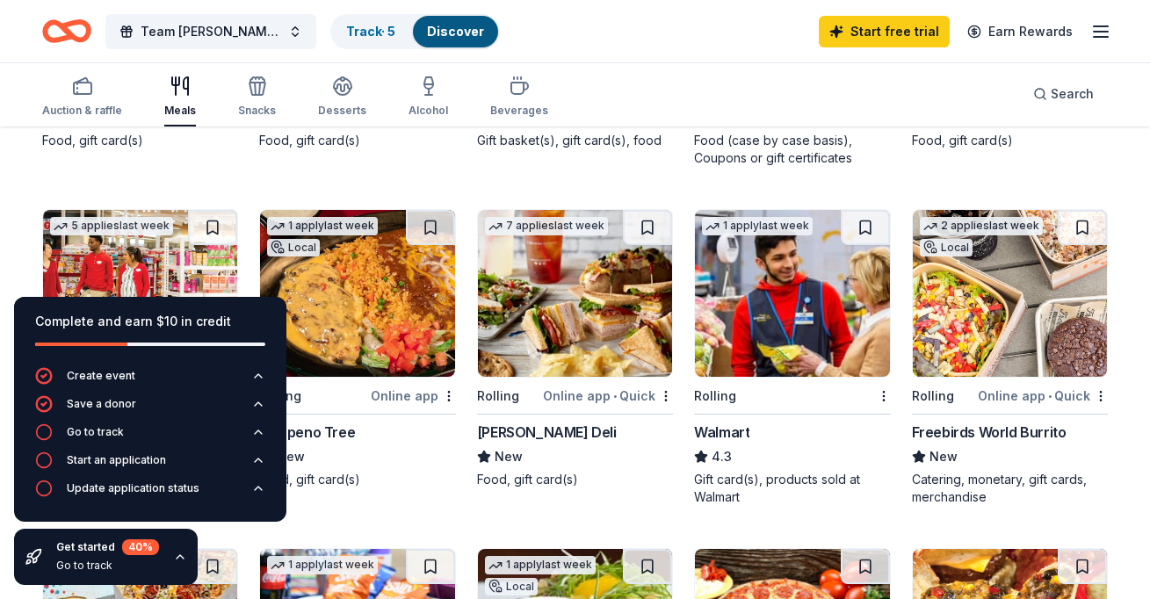
click at [1006, 305] on img at bounding box center [1010, 293] width 194 height 167
click at [507, 5] on div "Team Austin Jr Gran Prix Track · 5 Discover Start free trial Earn Rewards" at bounding box center [575, 31] width 1150 height 62
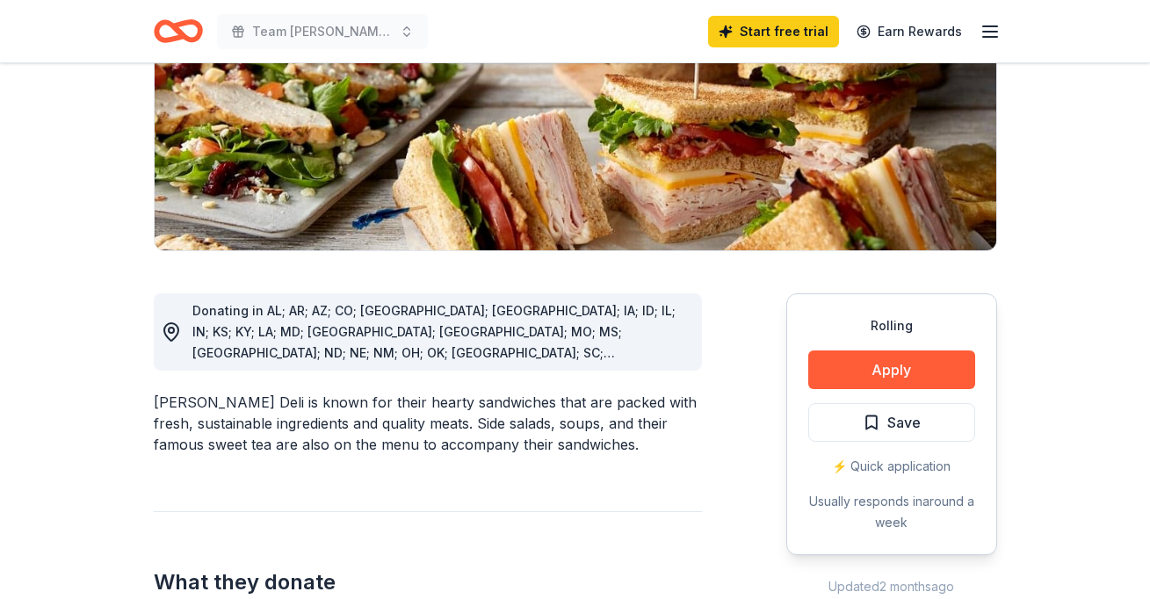
scroll to position [407, 0]
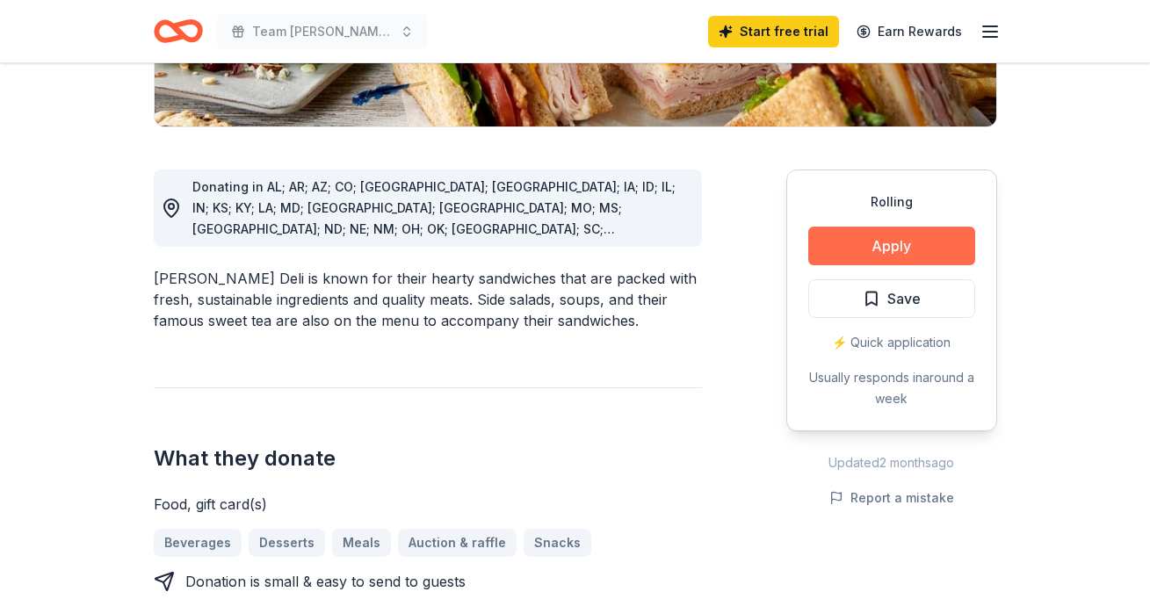
click at [861, 235] on button "Apply" at bounding box center [891, 246] width 167 height 39
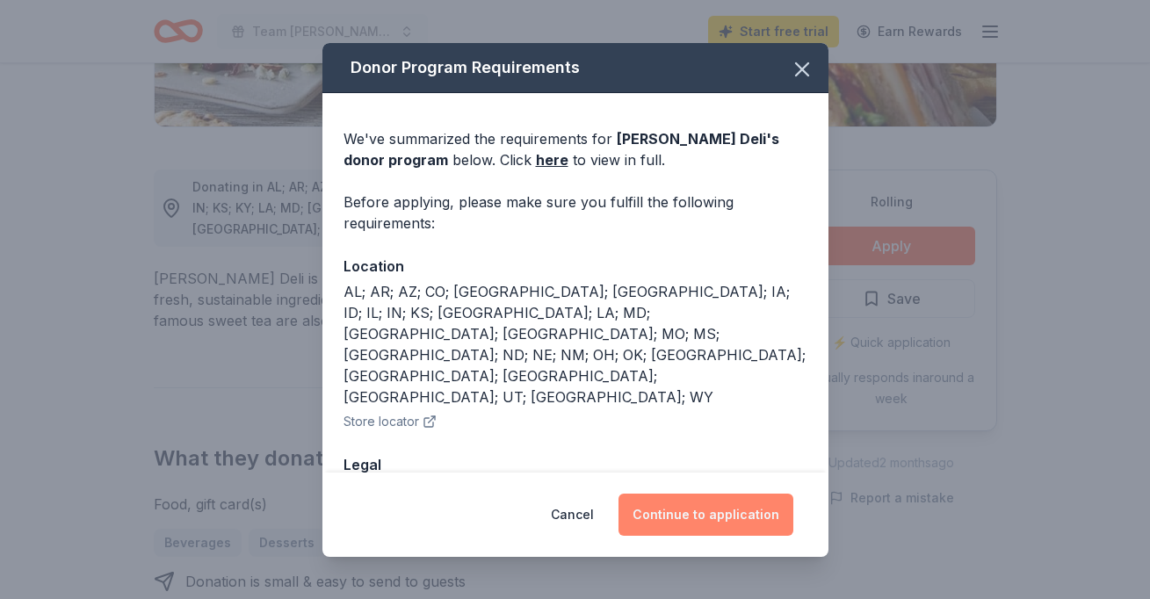
click at [697, 518] on button "Continue to application" at bounding box center [705, 515] width 175 height 42
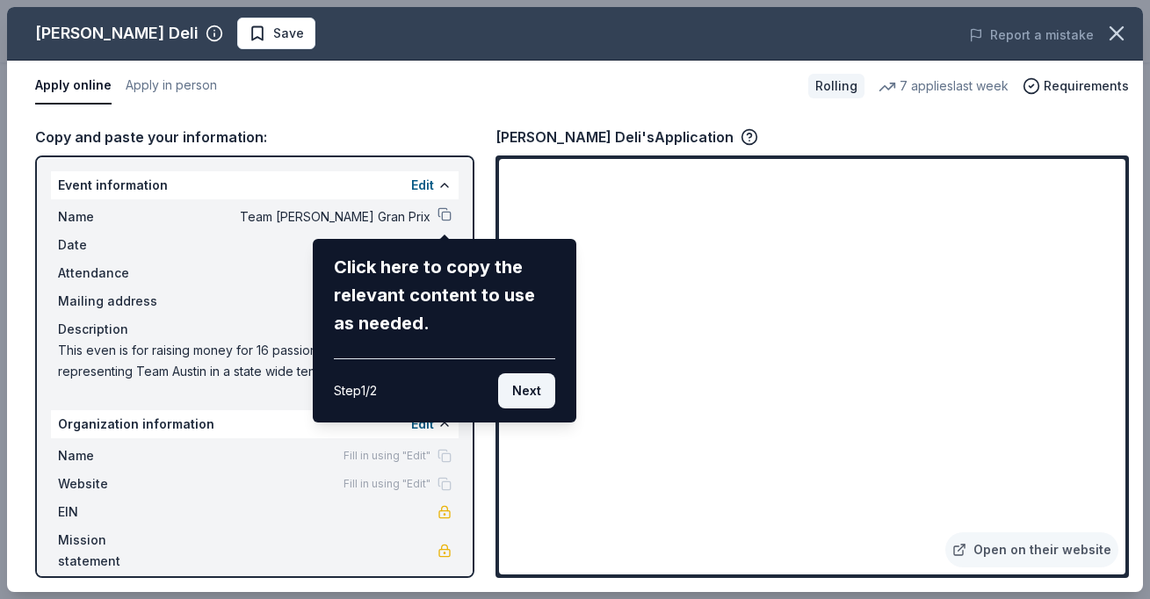
click at [526, 382] on button "Next" at bounding box center [526, 390] width 57 height 35
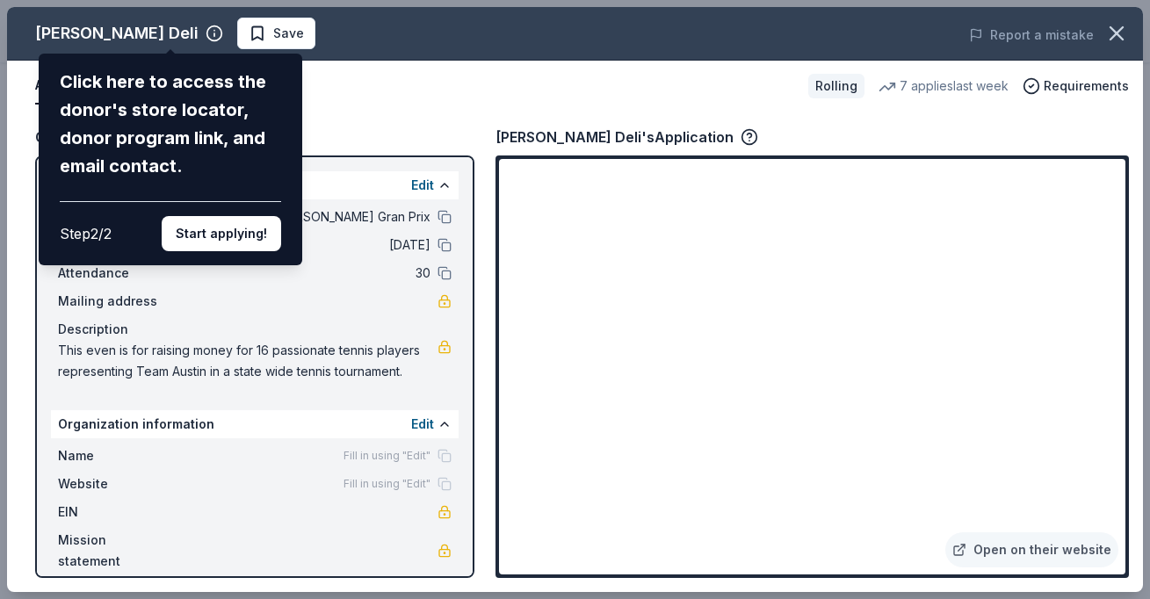
click at [661, 304] on div "McAlister's Deli Click here to access the donor's store locator, donor program …" at bounding box center [575, 299] width 1136 height 585
click at [778, 296] on div "McAlister's Deli Click here to access the donor's store locator, donor program …" at bounding box center [575, 299] width 1136 height 585
click at [1030, 551] on div "McAlister's Deli Click here to access the donor's store locator, donor program …" at bounding box center [575, 299] width 1136 height 585
click at [776, 294] on div "McAlister's Deli Click here to access the donor's store locator, donor program …" at bounding box center [575, 299] width 1136 height 585
click at [229, 216] on button "Start applying!" at bounding box center [221, 233] width 119 height 35
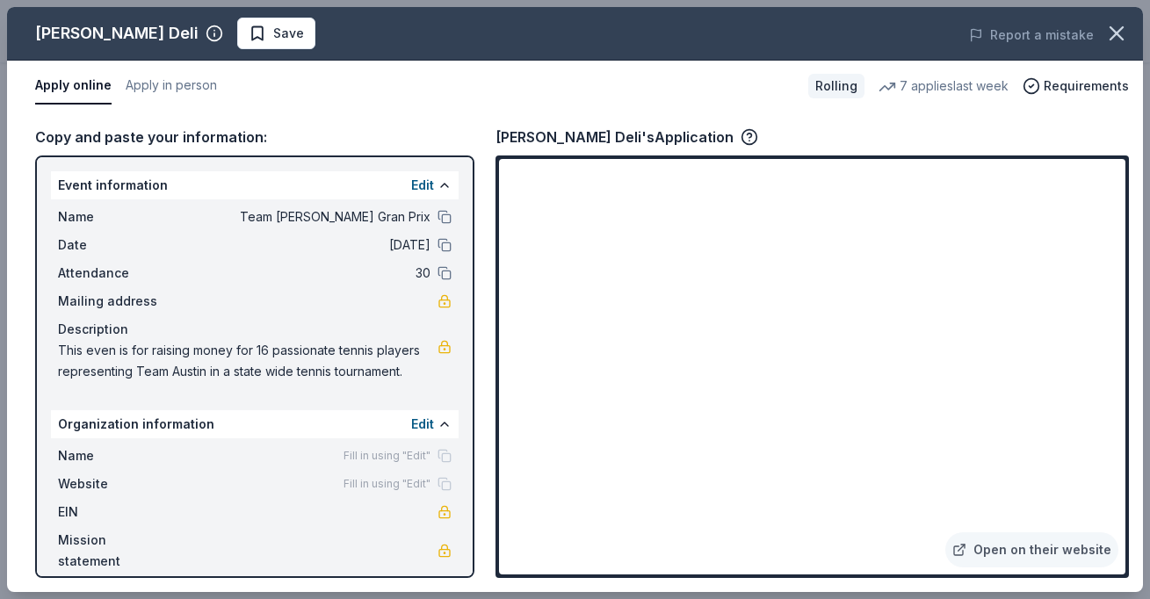
click at [112, 353] on span "This even is for raising money for 16 passionate tennis players representing Te…" at bounding box center [247, 361] width 379 height 42
click at [769, 4] on div "McAlister's Deli Save Report a mistake Apply online Apply in person Rolling 7 a…" at bounding box center [575, 299] width 1150 height 599
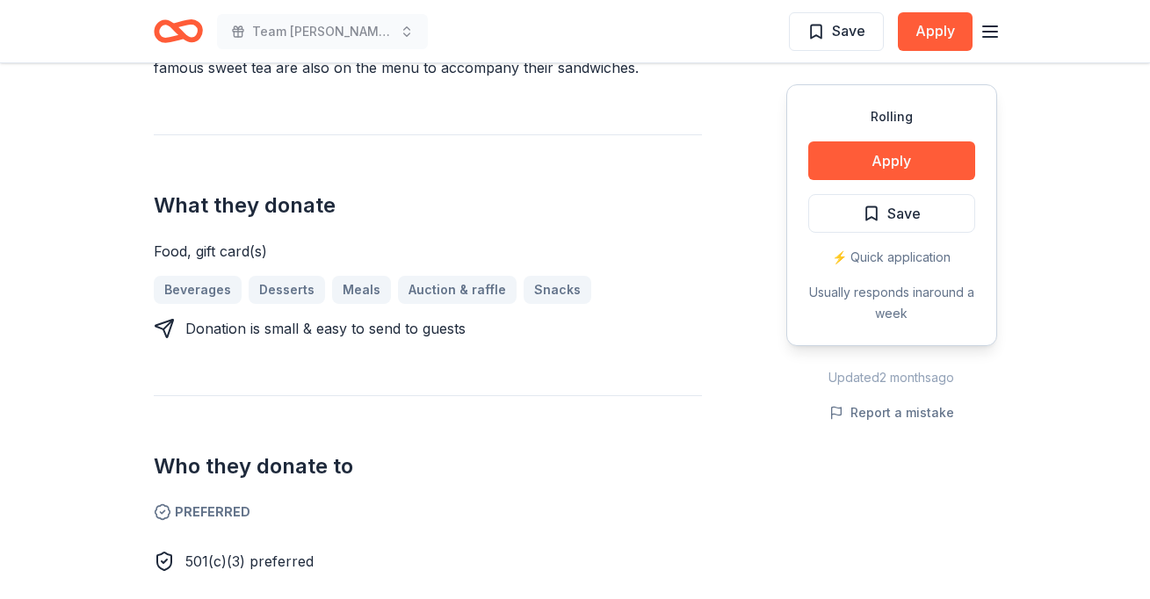
scroll to position [518, 0]
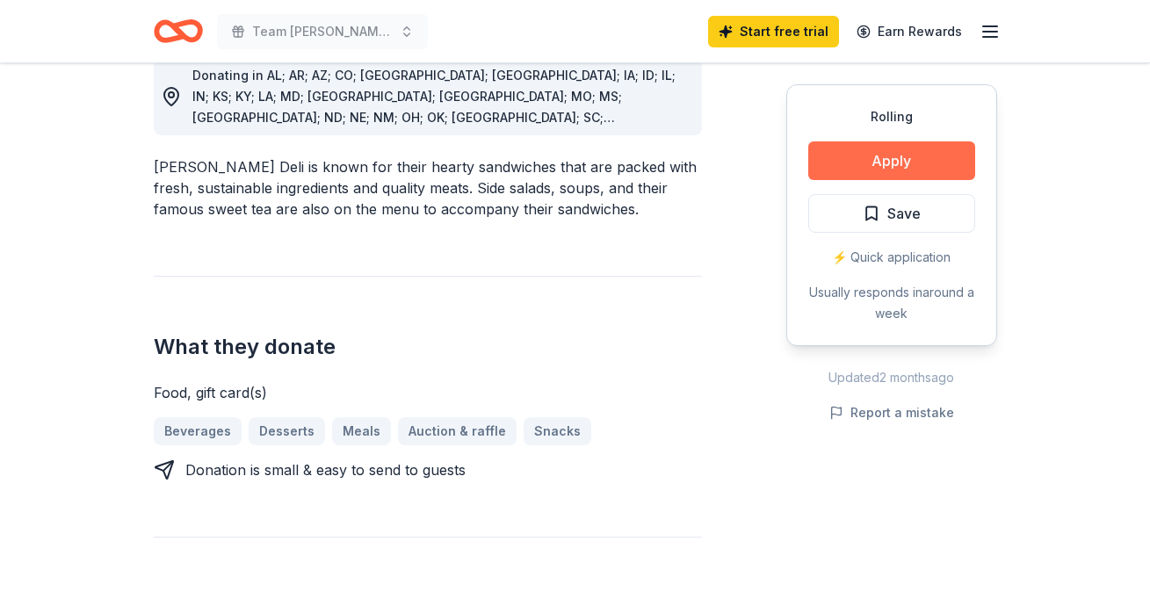
click at [876, 151] on button "Apply" at bounding box center [891, 160] width 167 height 39
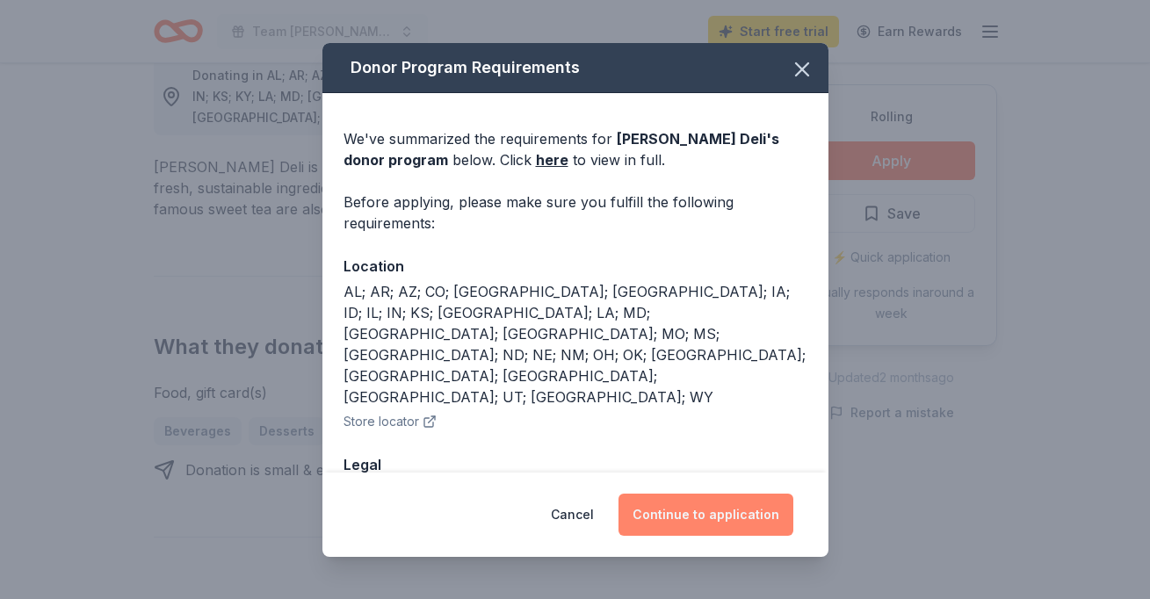
click at [668, 522] on button "Continue to application" at bounding box center [705, 515] width 175 height 42
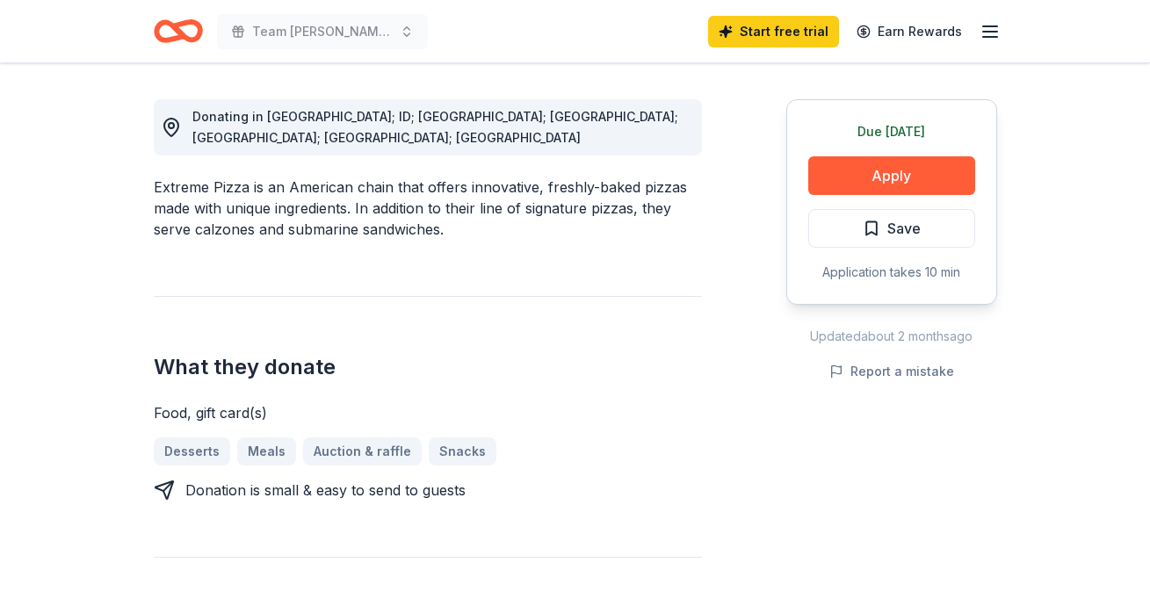
scroll to position [478, 0]
click at [860, 166] on button "Apply" at bounding box center [891, 174] width 167 height 39
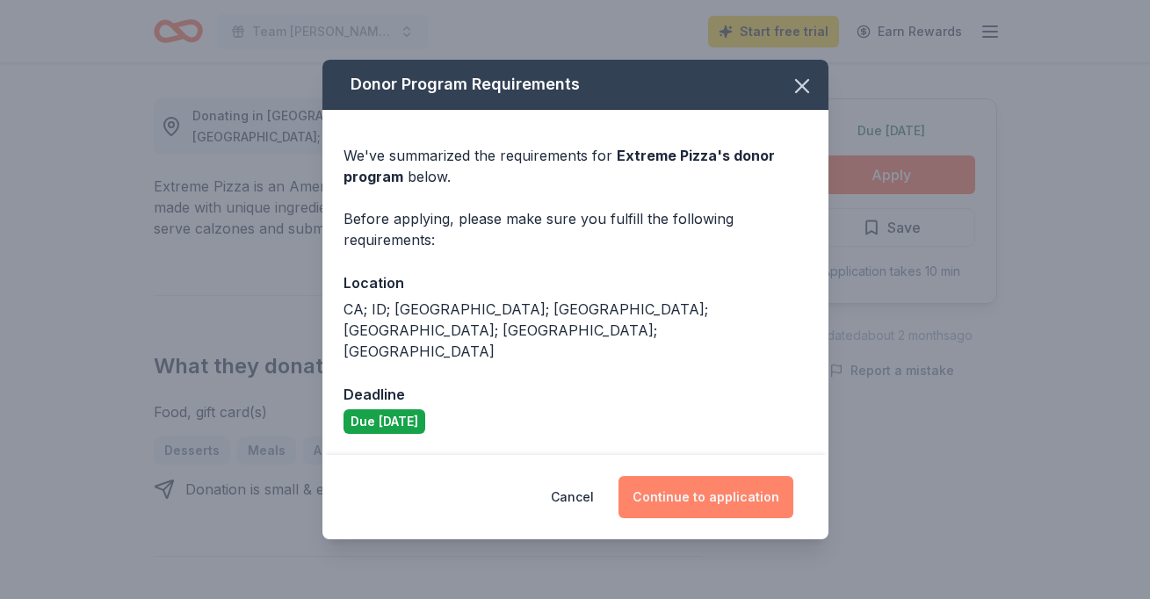
click at [697, 481] on button "Continue to application" at bounding box center [705, 497] width 175 height 42
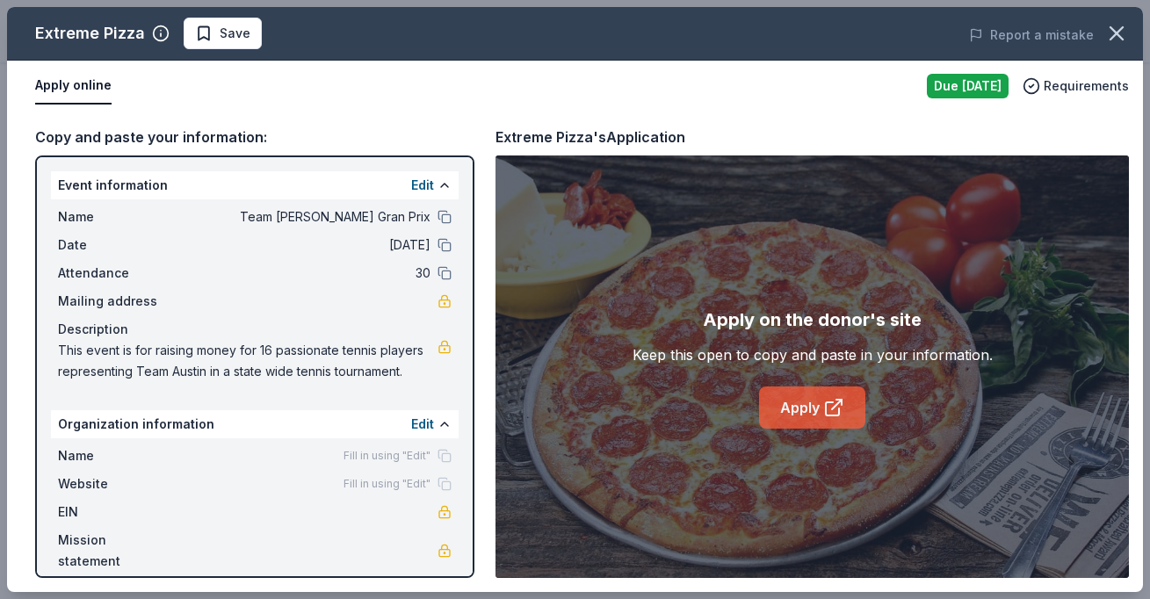
click at [806, 401] on link "Apply" at bounding box center [812, 408] width 106 height 42
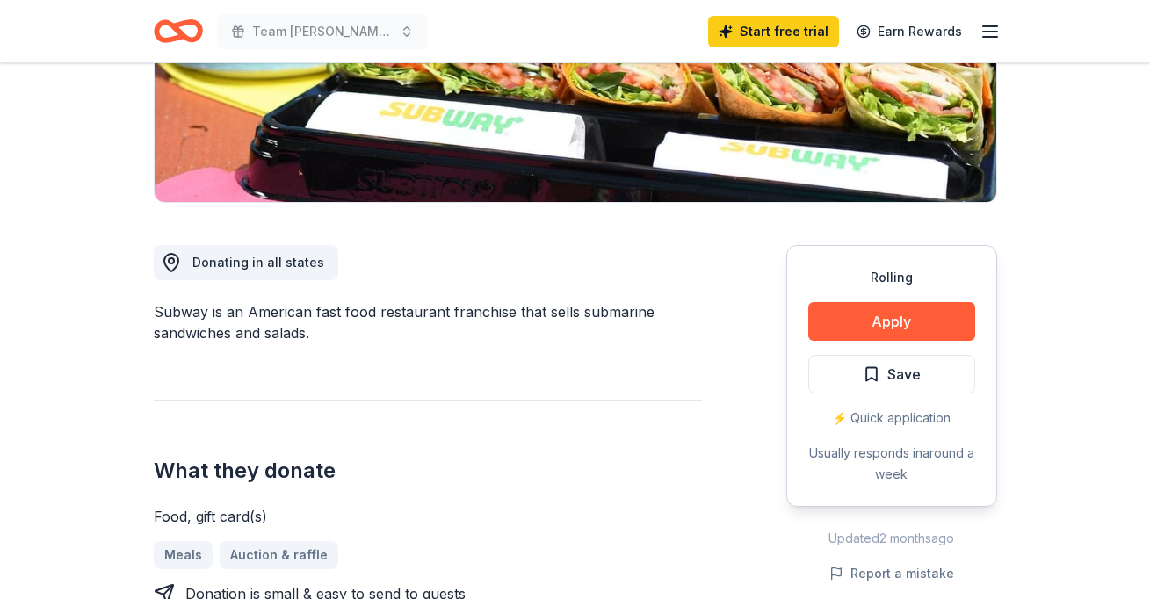
scroll to position [333, 0]
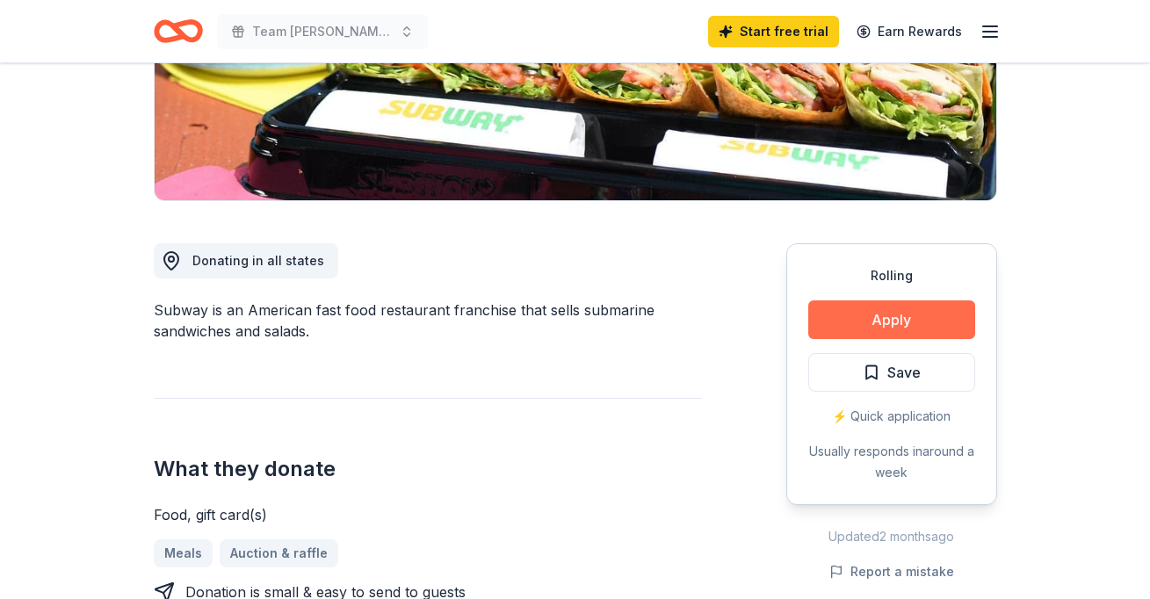
click at [874, 318] on button "Apply" at bounding box center [891, 319] width 167 height 39
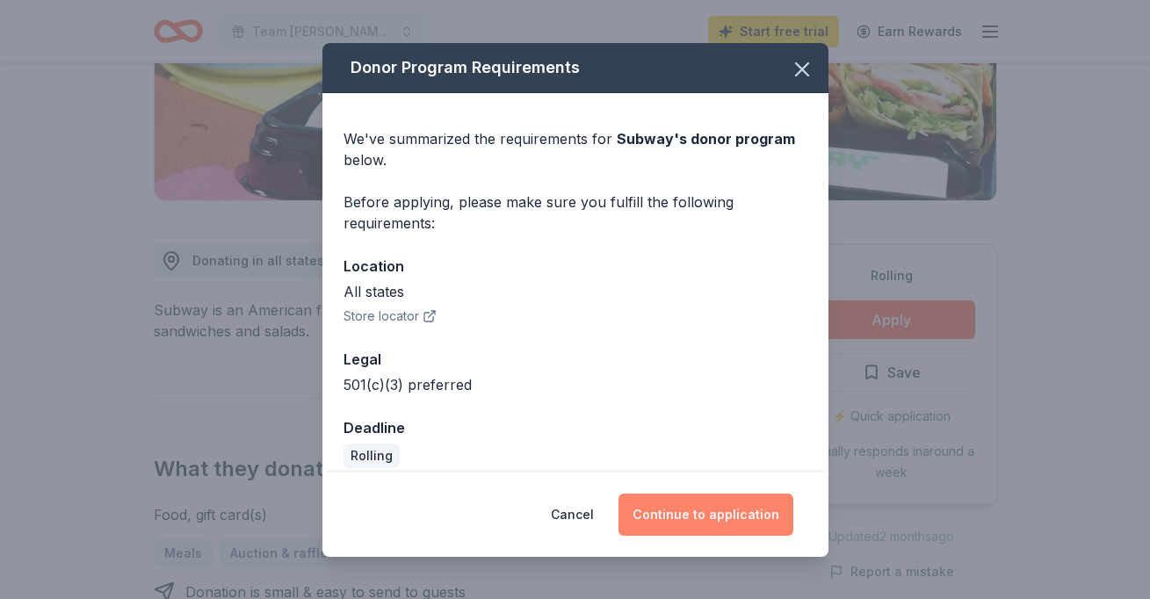
click at [687, 505] on button "Continue to application" at bounding box center [705, 515] width 175 height 42
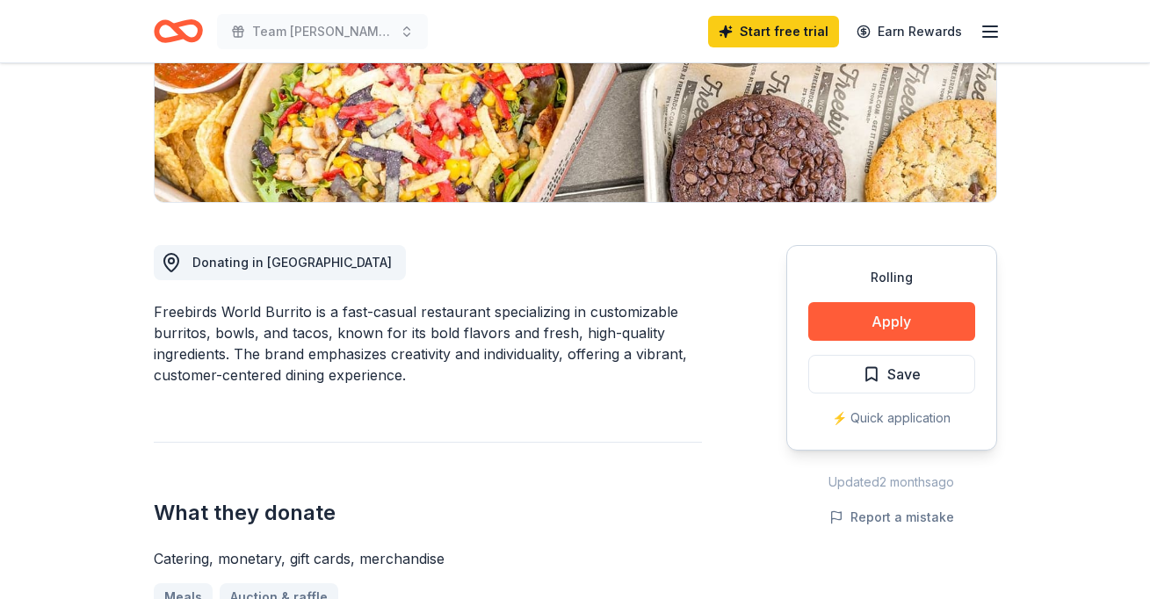
scroll to position [338, 0]
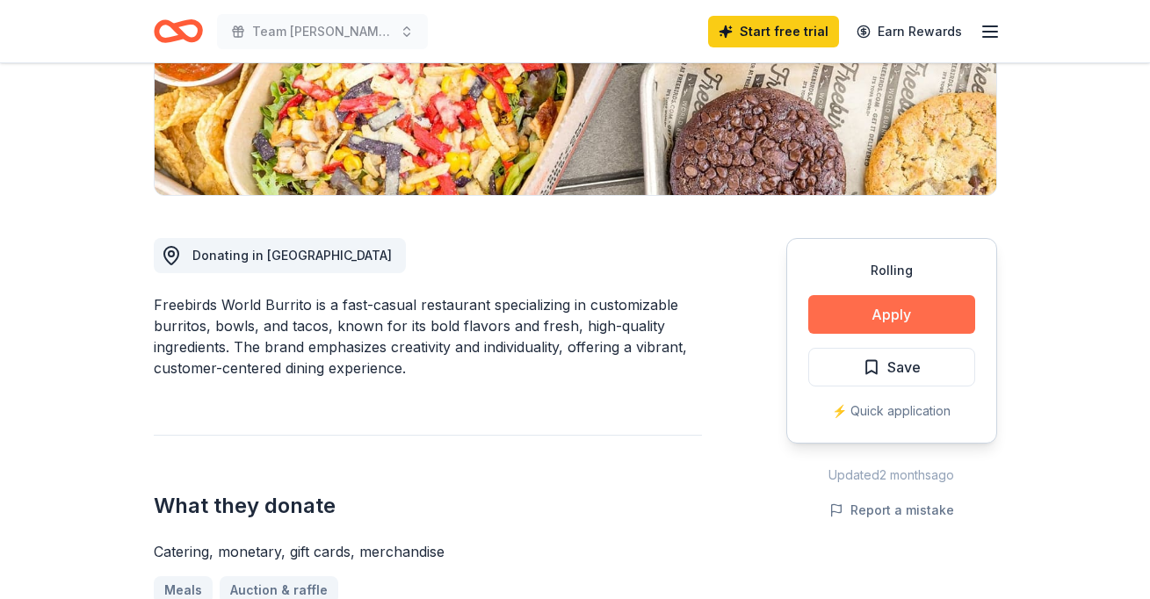
click at [869, 317] on button "Apply" at bounding box center [891, 314] width 167 height 39
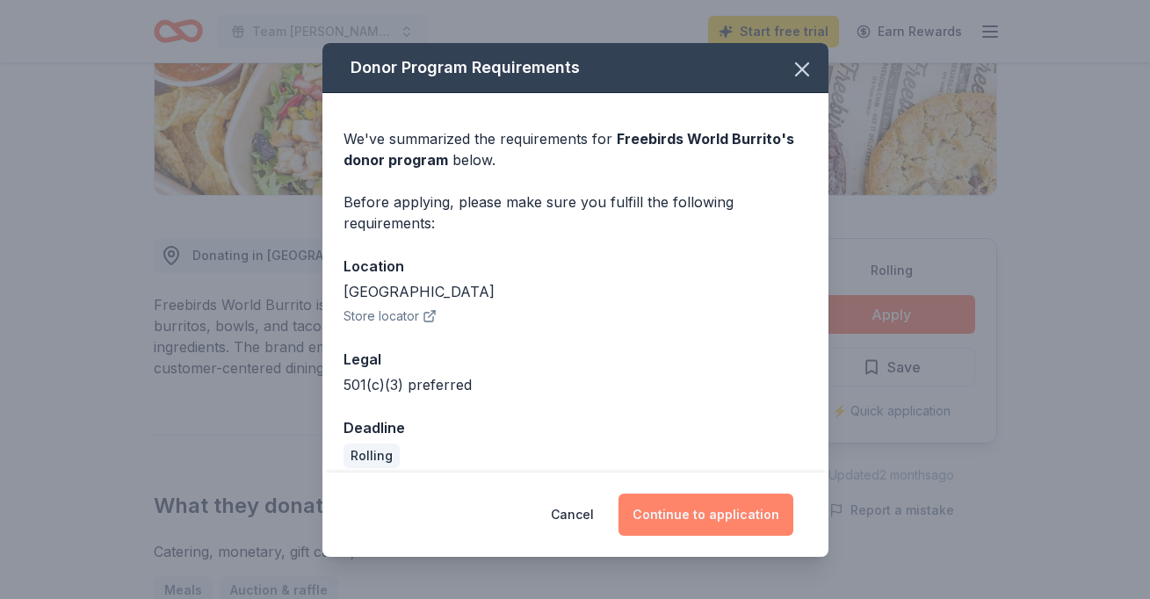
click at [705, 517] on button "Continue to application" at bounding box center [705, 515] width 175 height 42
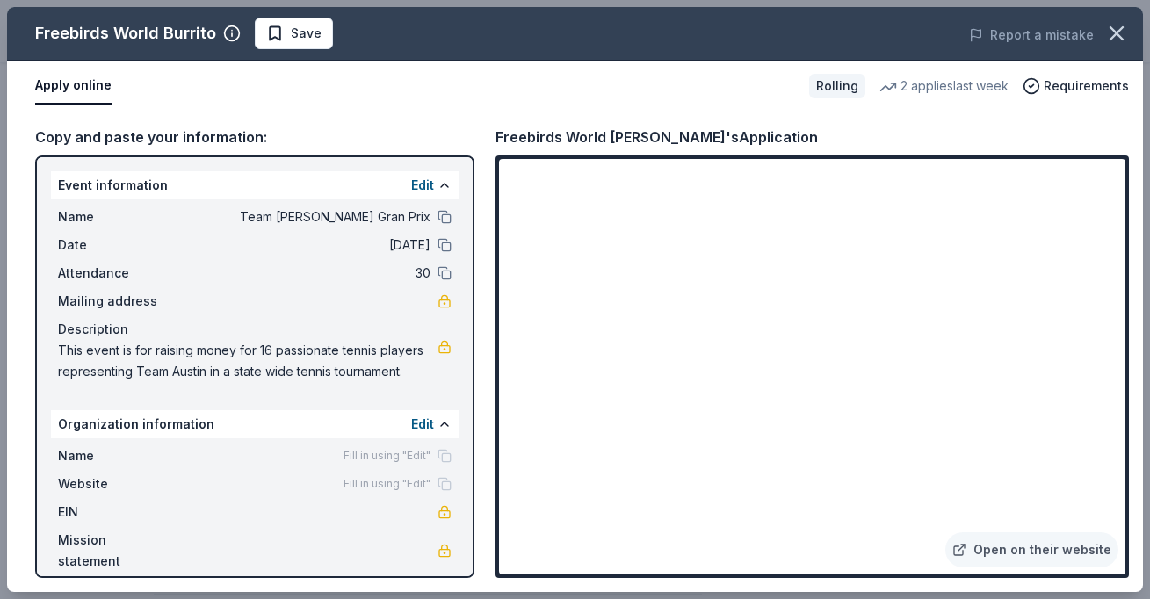
scroll to position [538, 0]
